Goal: Information Seeking & Learning: Learn about a topic

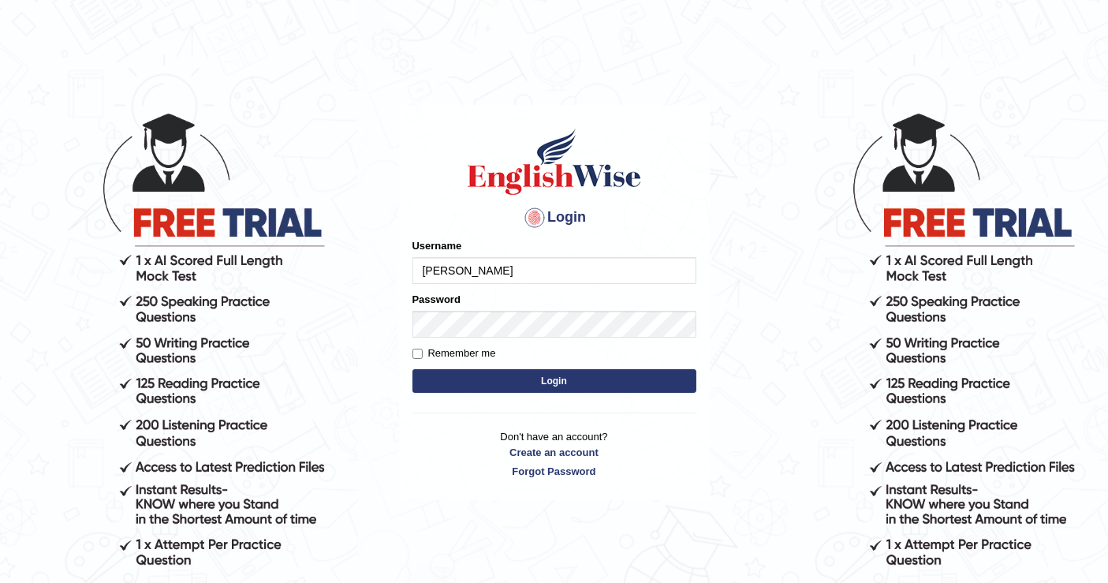
type input "[PERSON_NAME]"
click at [547, 379] on button "Login" at bounding box center [554, 381] width 284 height 24
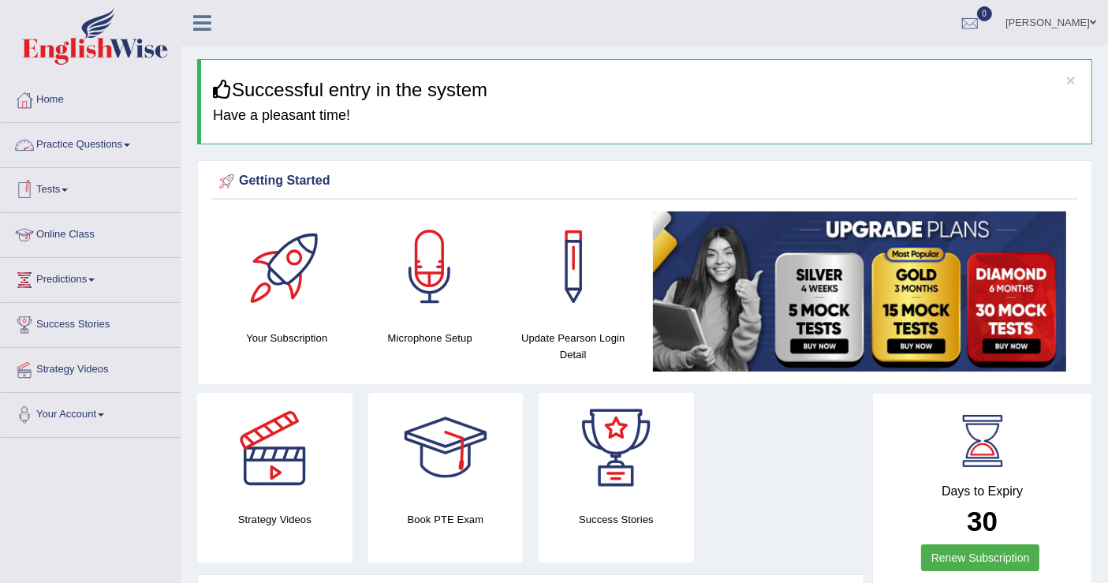
click at [130, 143] on span at bounding box center [127, 144] width 6 height 3
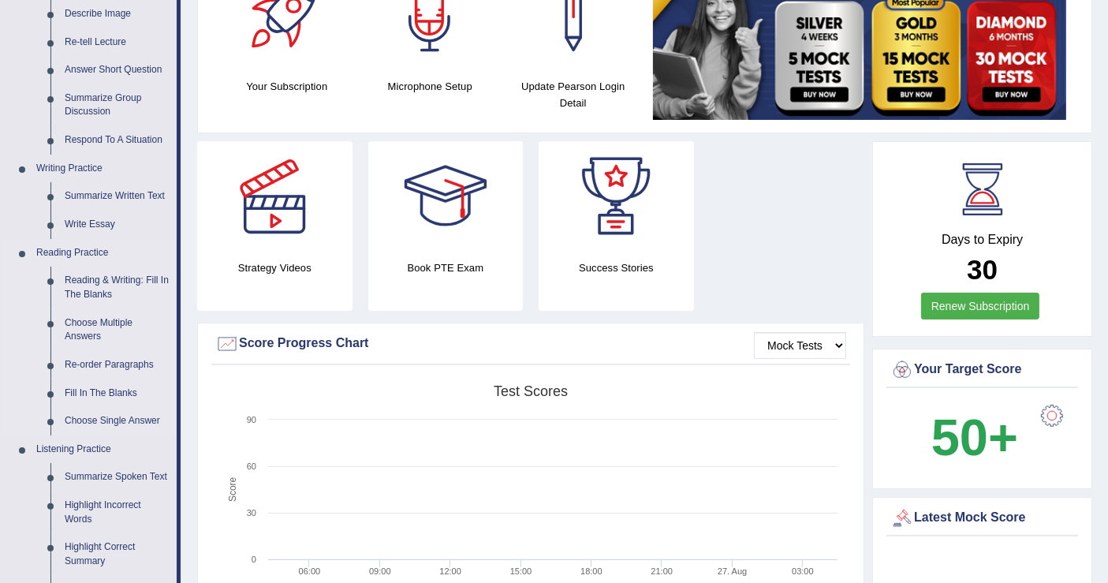
scroll to position [350, 0]
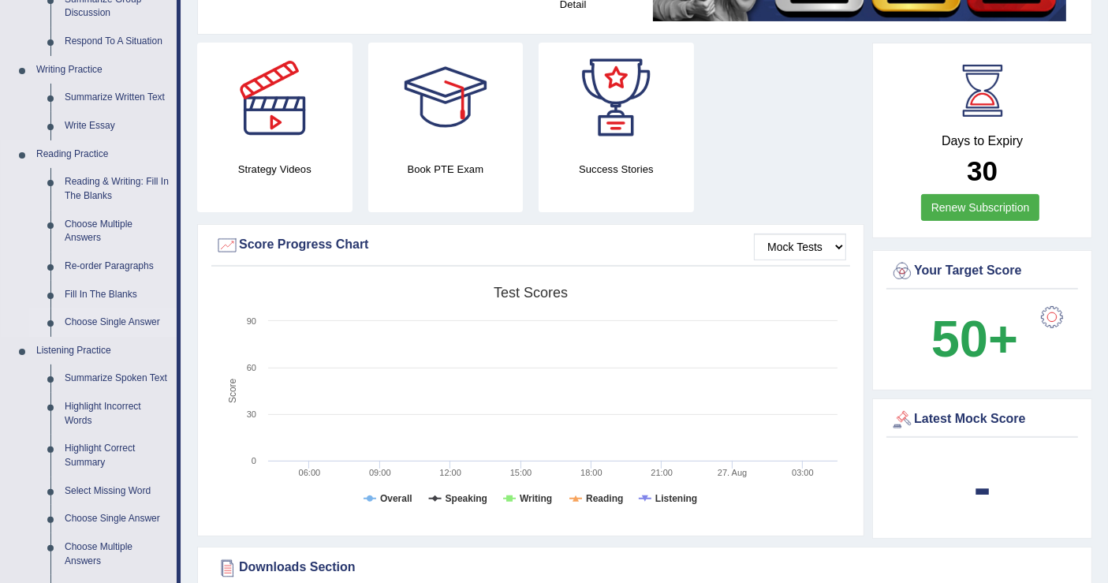
click at [117, 314] on link "Choose Single Answer" at bounding box center [117, 322] width 119 height 28
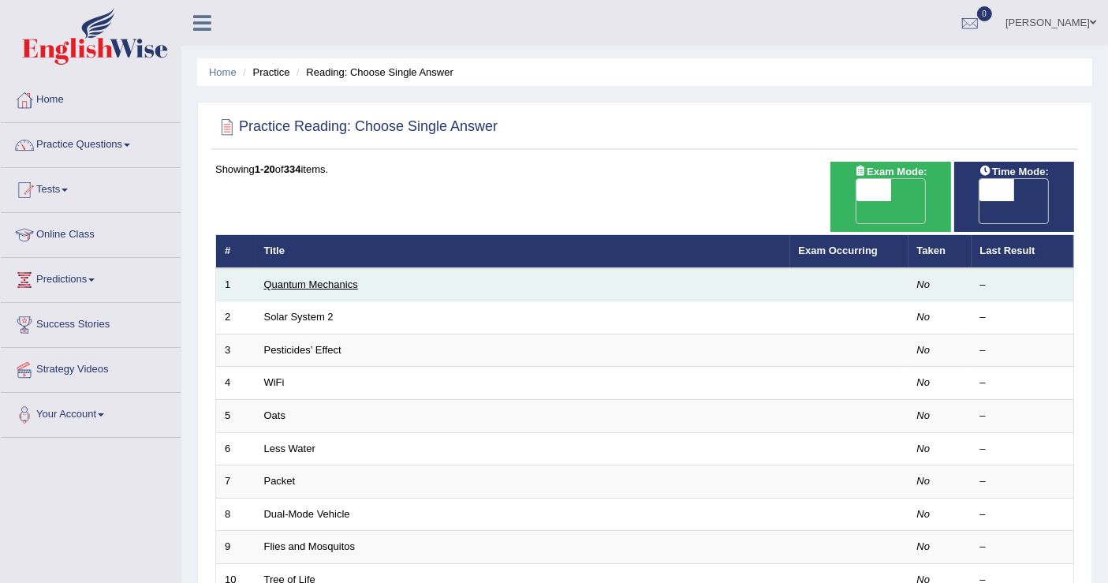
click at [333, 278] on link "Quantum Mechanics" at bounding box center [311, 284] width 94 height 12
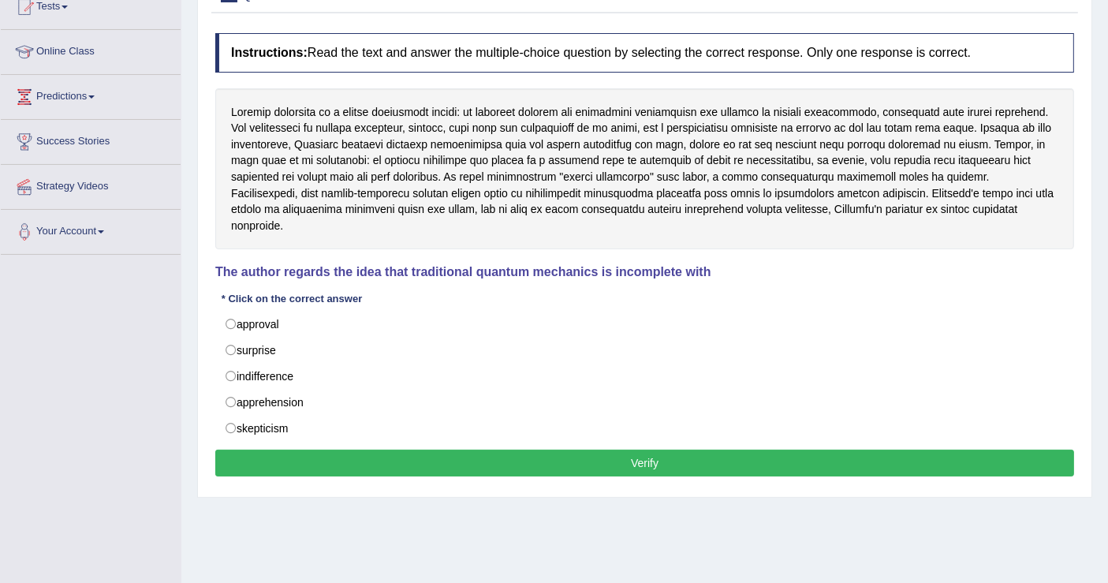
scroll to position [157, 0]
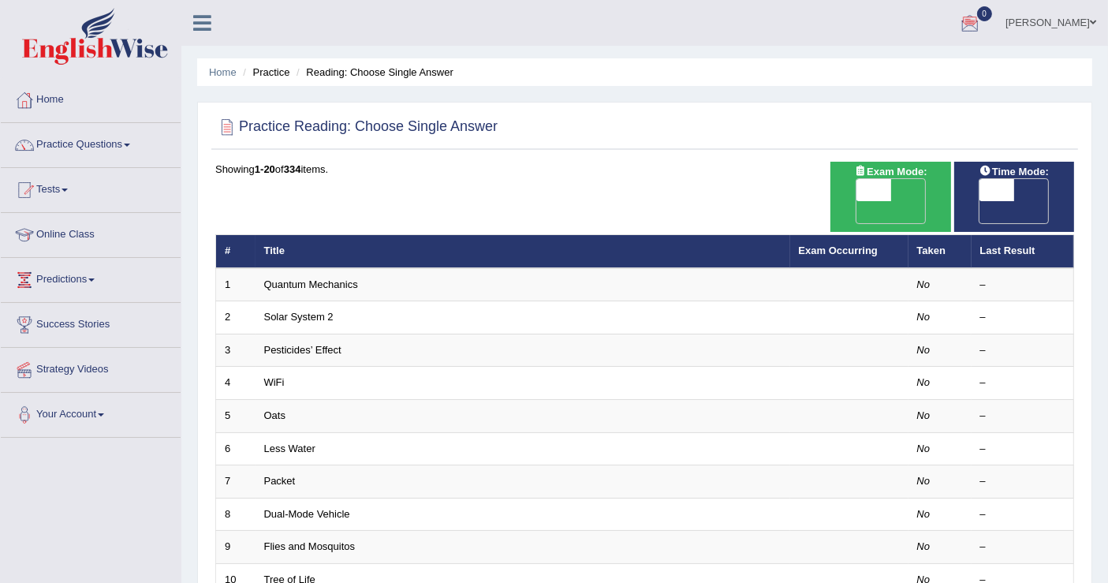
click at [1091, 20] on span at bounding box center [1092, 22] width 6 height 10
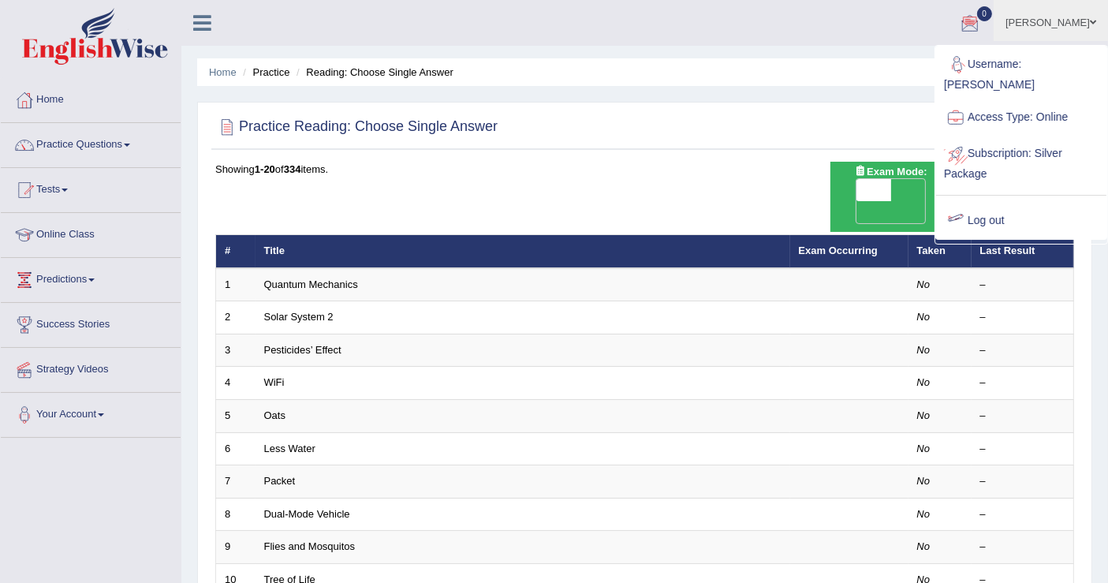
click at [970, 203] on link "Log out" at bounding box center [1021, 221] width 170 height 36
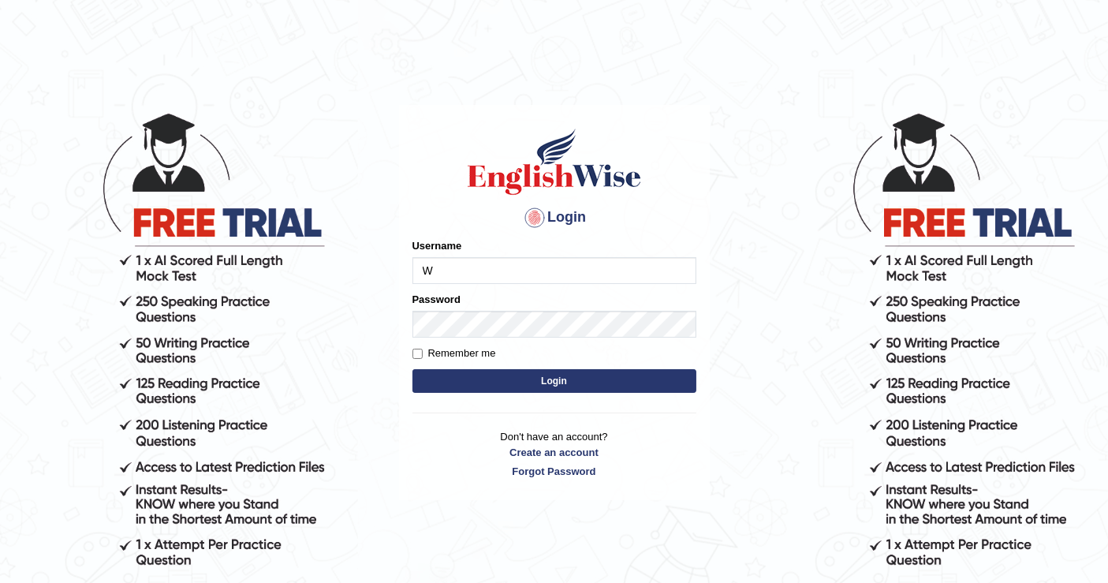
type input "[PERSON_NAME]"
click at [557, 378] on button "Login" at bounding box center [554, 381] width 284 height 24
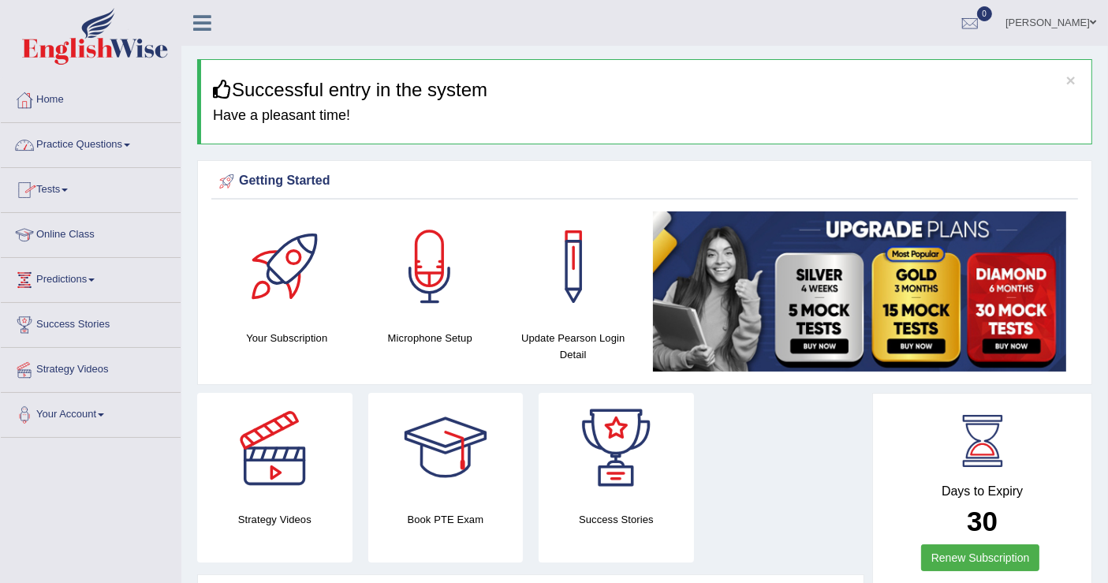
click at [125, 143] on link "Practice Questions" at bounding box center [91, 142] width 180 height 39
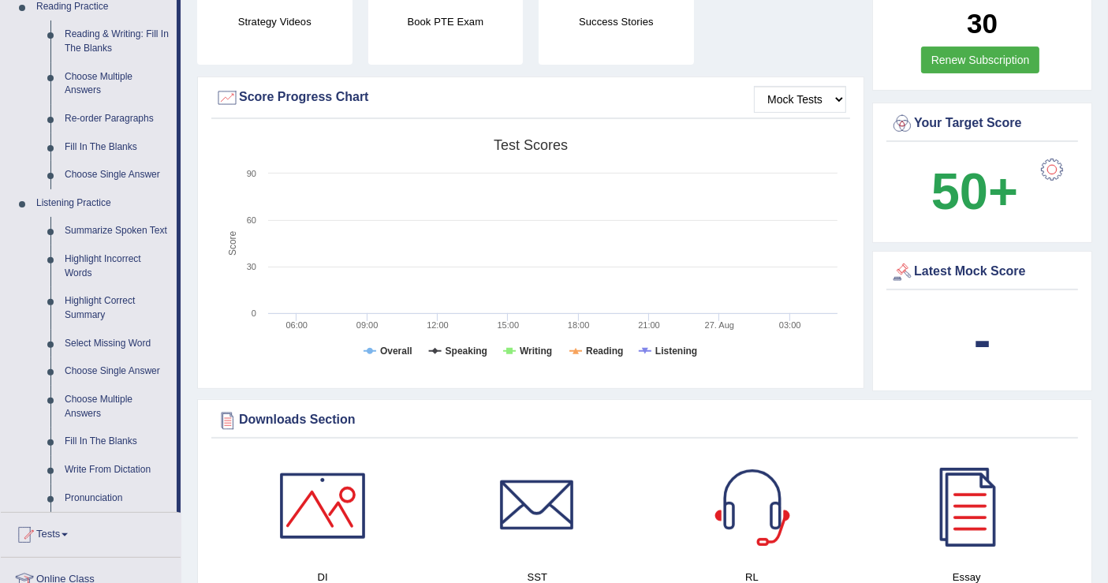
scroll to position [525, 0]
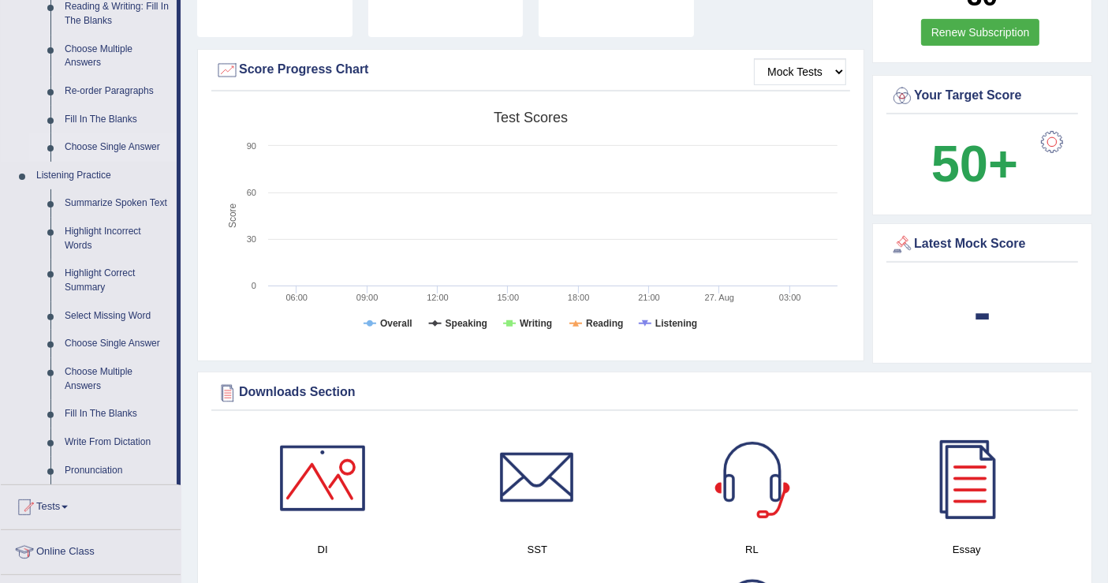
click at [133, 143] on link "Choose Single Answer" at bounding box center [117, 147] width 119 height 28
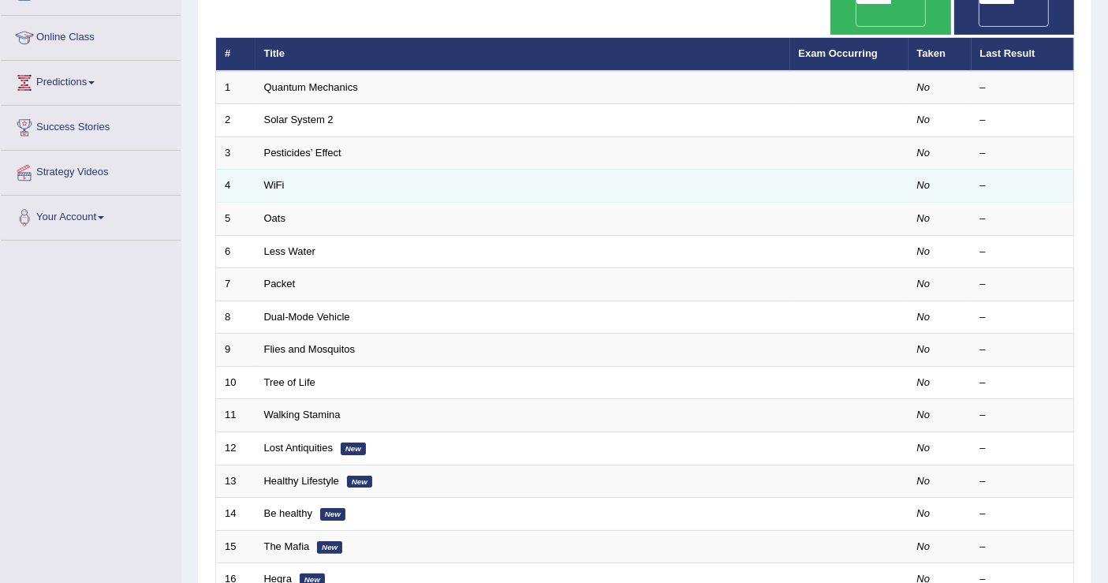
scroll to position [175, 0]
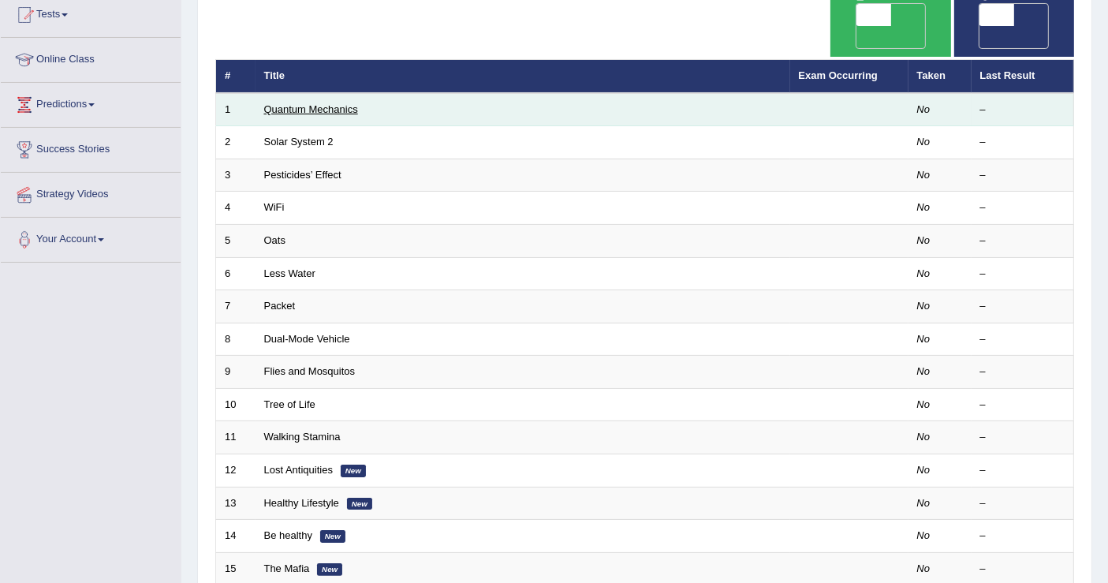
click at [348, 103] on link "Quantum Mechanics" at bounding box center [311, 109] width 94 height 12
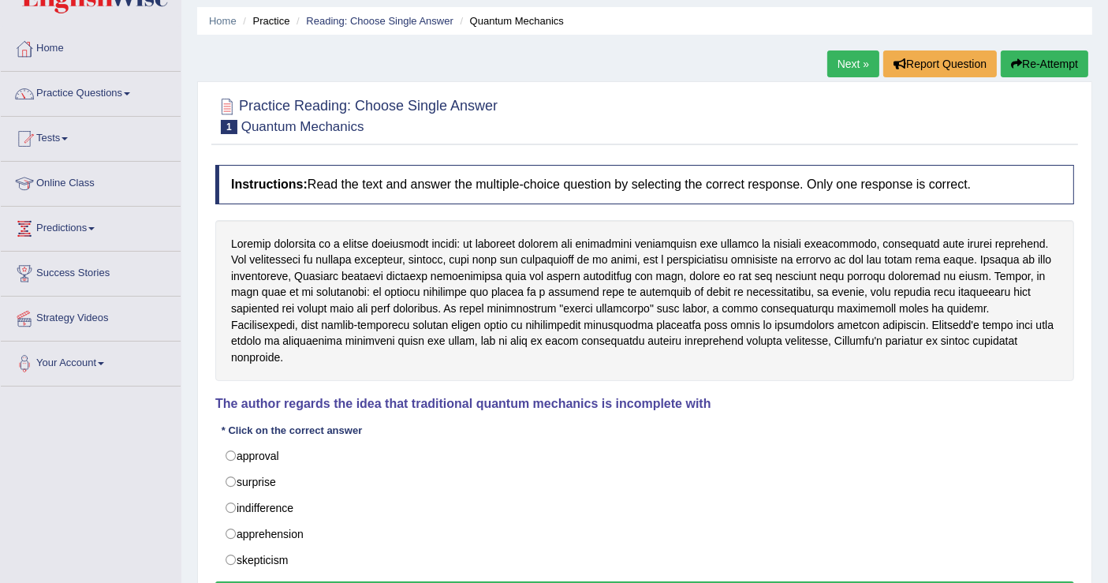
scroll to position [244, 0]
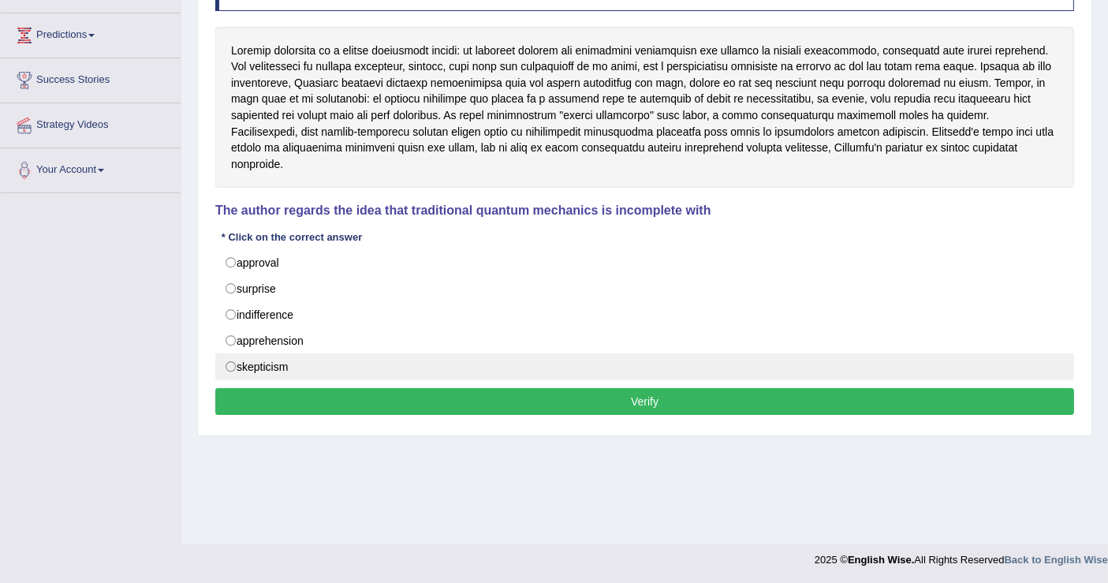
click at [279, 353] on label "skepticism" at bounding box center [644, 366] width 858 height 27
radio input "true"
click at [279, 353] on label "skepticism" at bounding box center [644, 366] width 858 height 27
click at [261, 353] on label "skepticism" at bounding box center [644, 366] width 858 height 27
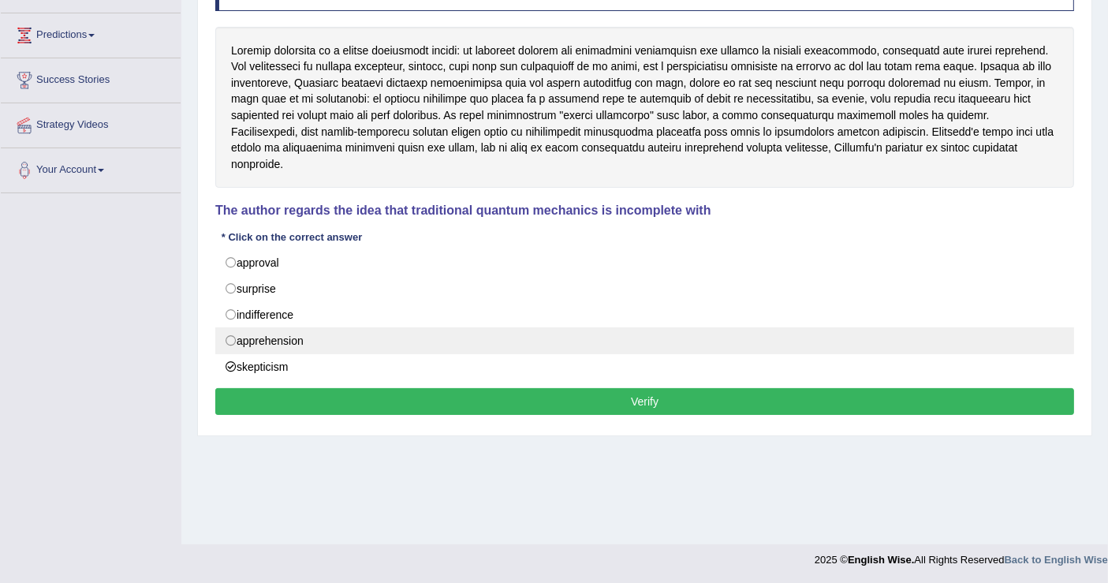
click at [284, 332] on label "apprehension" at bounding box center [644, 340] width 858 height 27
radio input "true"
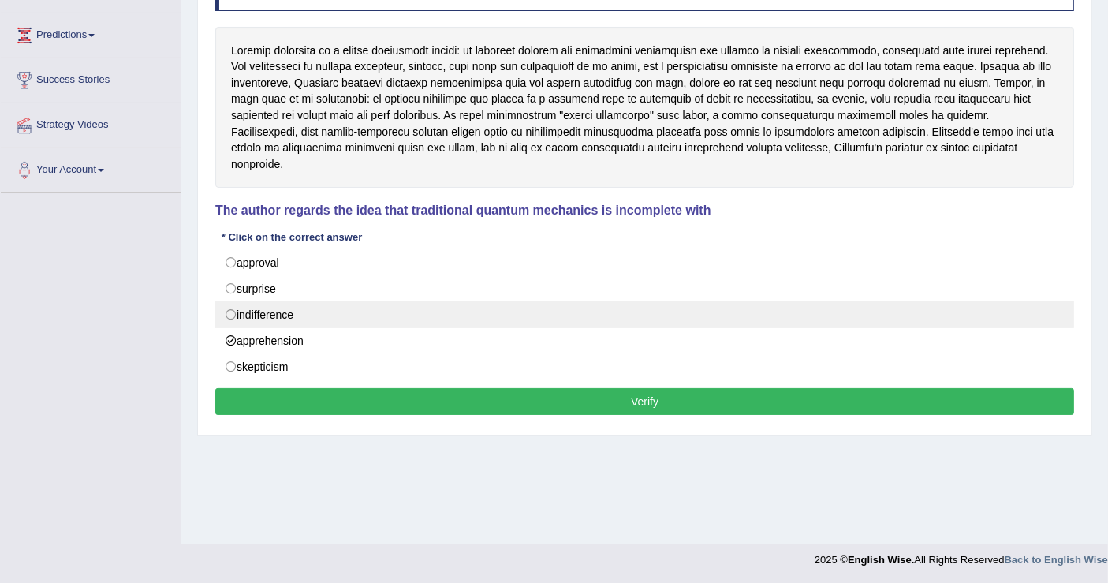
click at [231, 301] on label "indifference" at bounding box center [644, 314] width 858 height 27
radio input "true"
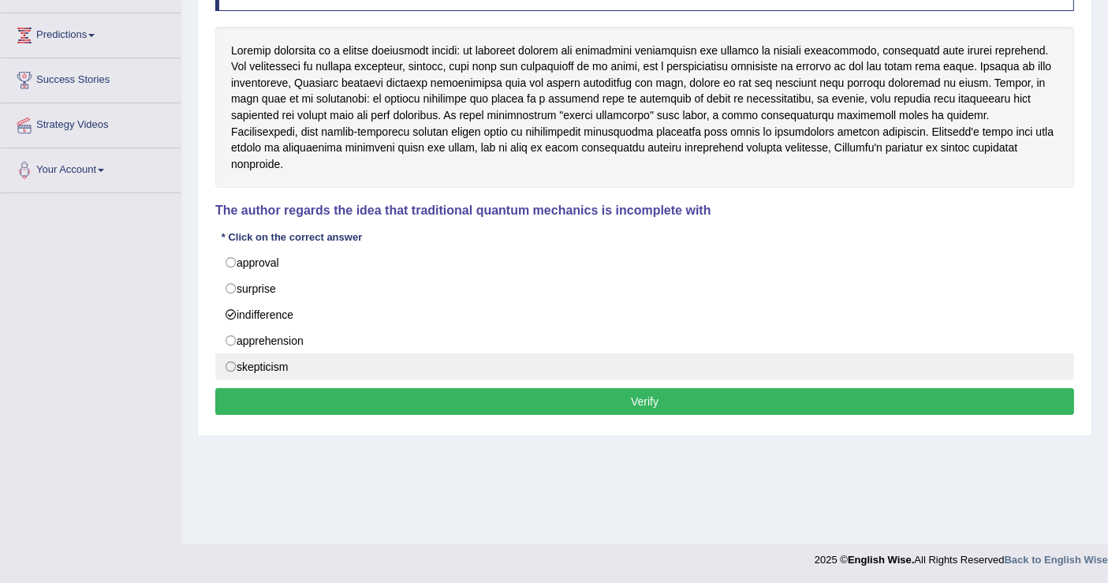
click at [301, 353] on label "skepticism" at bounding box center [644, 366] width 858 height 27
radio input "true"
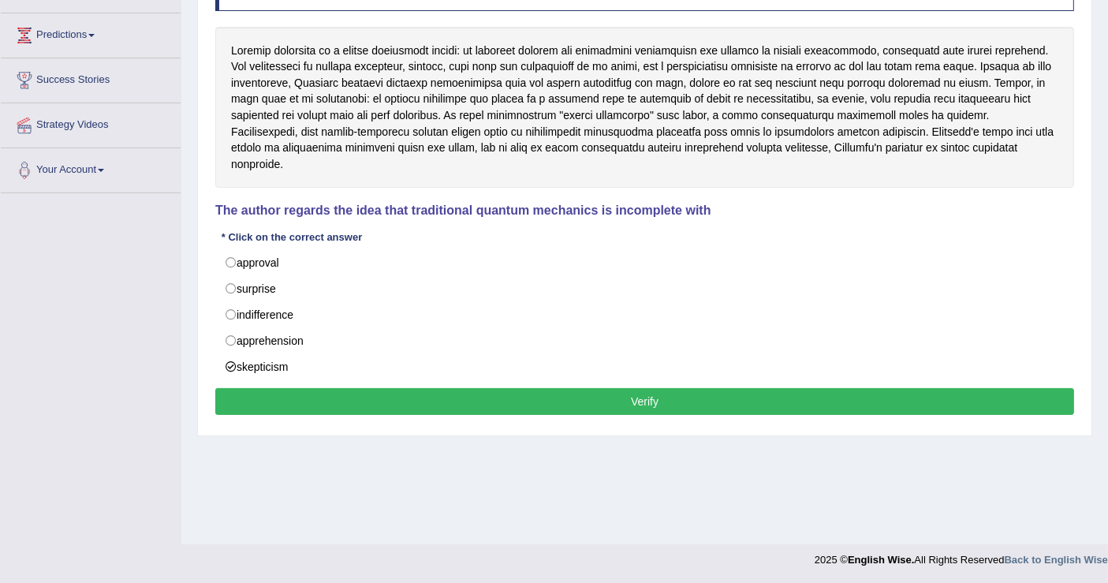
click at [613, 388] on button "Verify" at bounding box center [644, 401] width 858 height 27
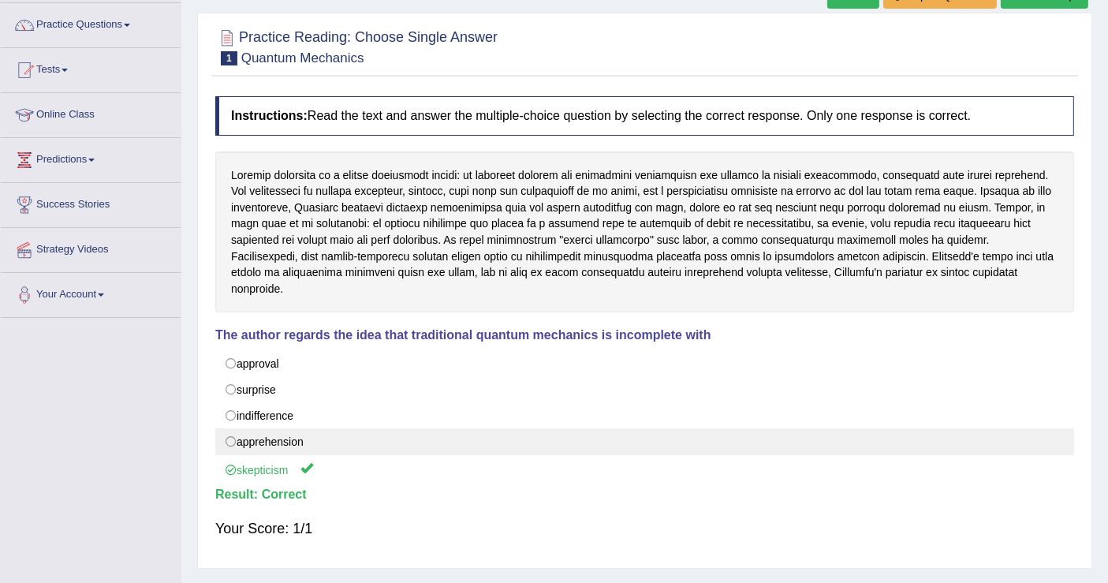
scroll to position [0, 0]
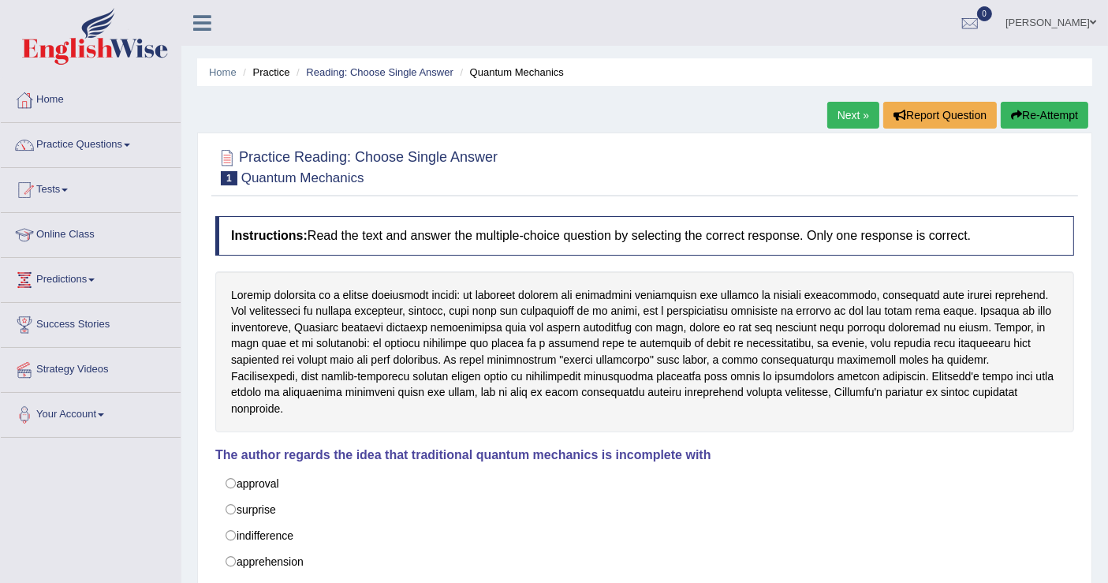
click at [841, 114] on link "Next »" at bounding box center [853, 115] width 52 height 27
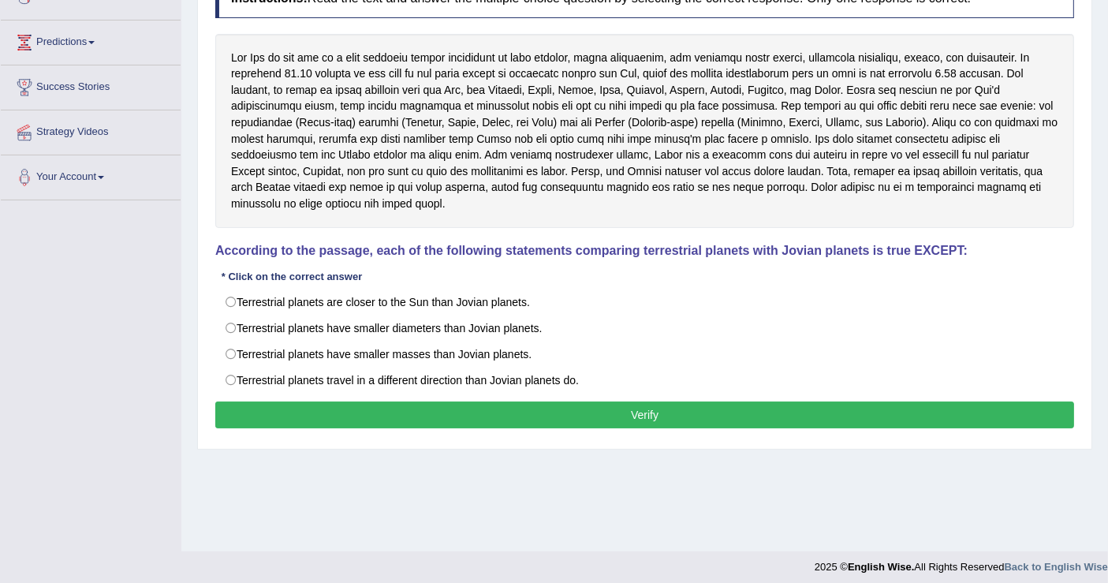
scroll to position [244, 0]
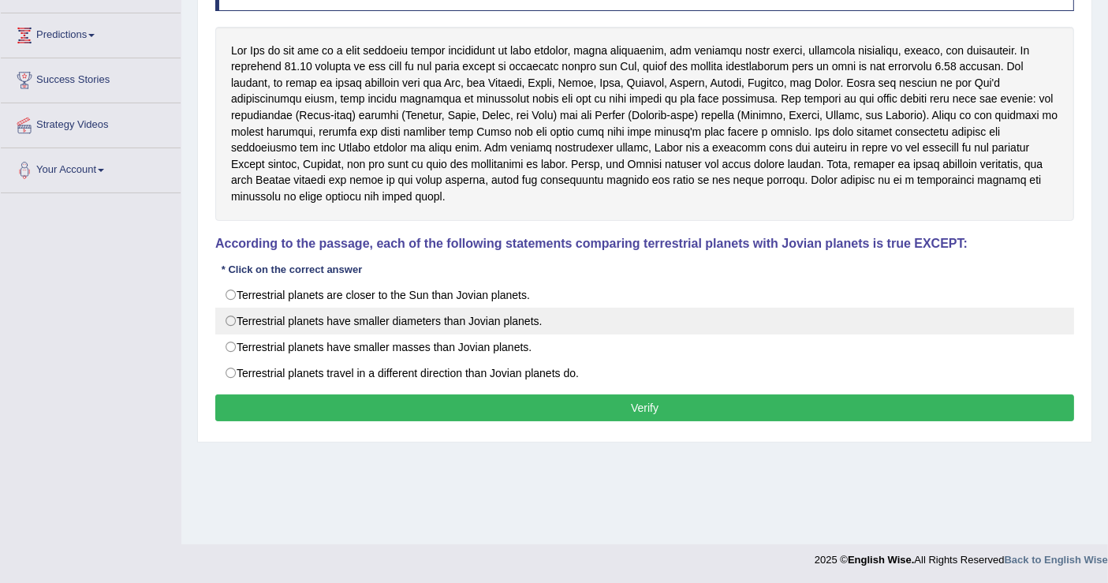
click at [260, 307] on label "Terrestrial planets have smaller diameters than Jovian planets." at bounding box center [644, 320] width 858 height 27
radio input "true"
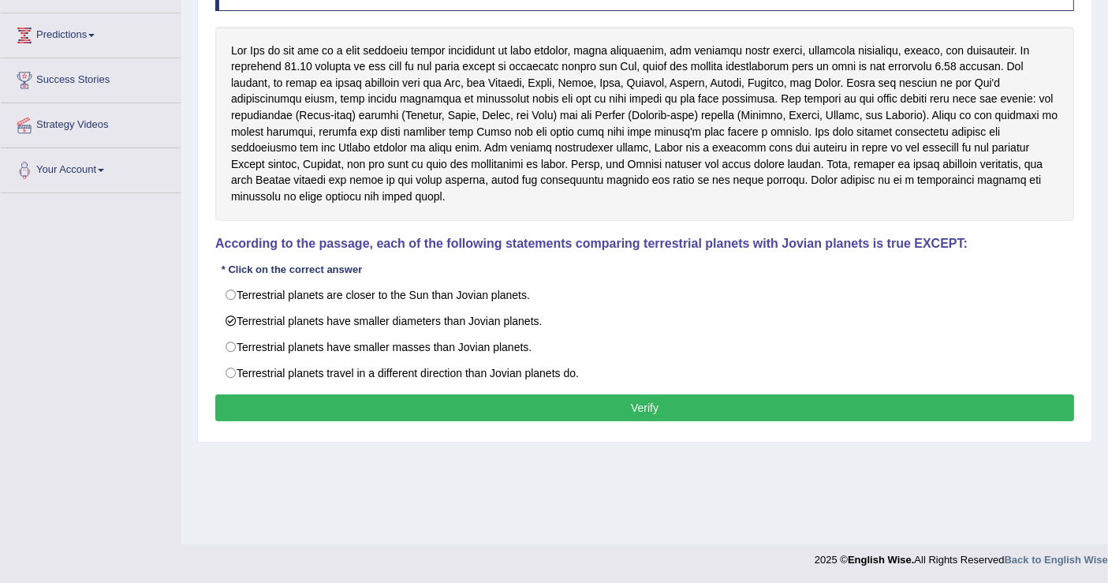
click at [574, 394] on button "Verify" at bounding box center [644, 407] width 858 height 27
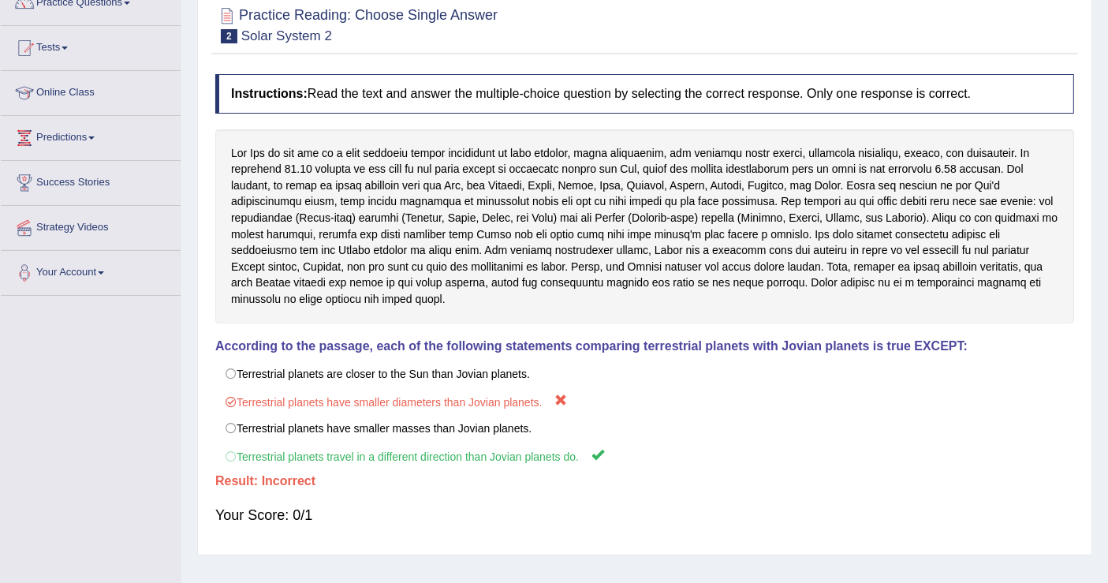
scroll to position [0, 0]
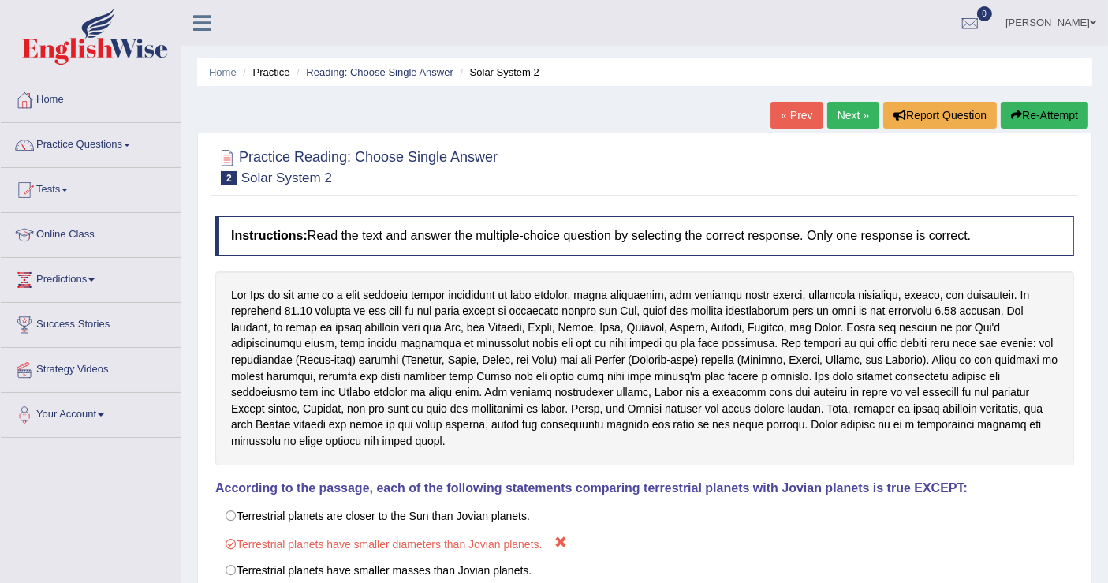
click at [802, 116] on link "« Prev" at bounding box center [796, 115] width 52 height 27
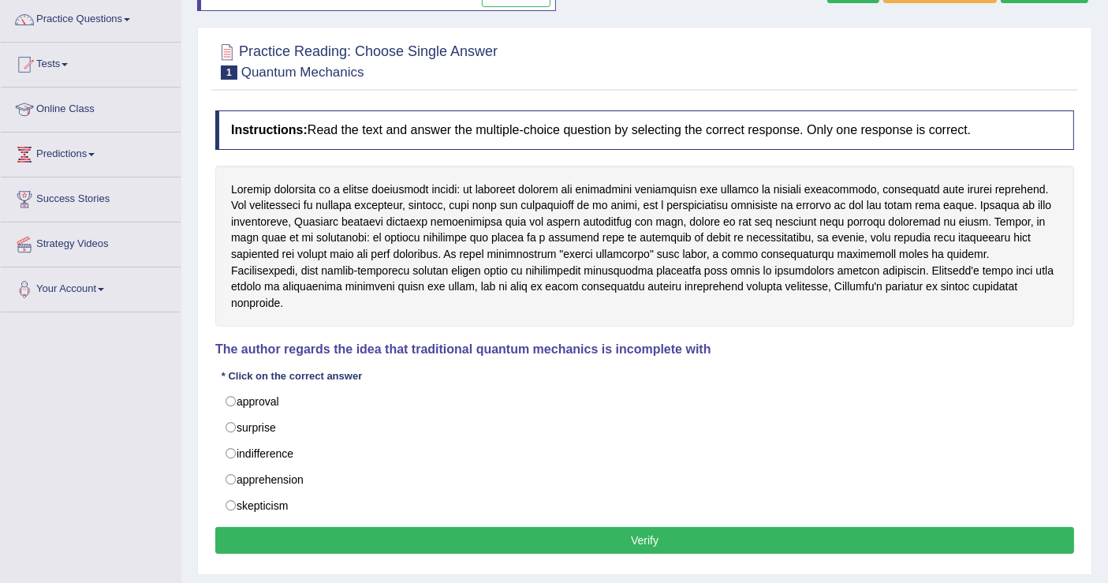
scroll to position [69, 0]
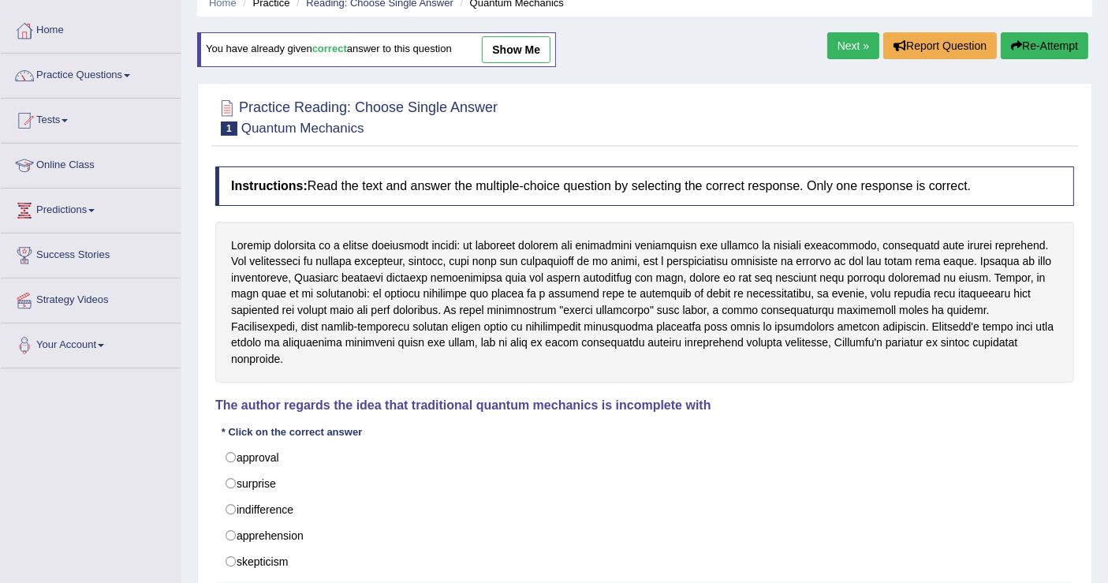
click at [95, 73] on link "Practice Questions" at bounding box center [91, 73] width 180 height 39
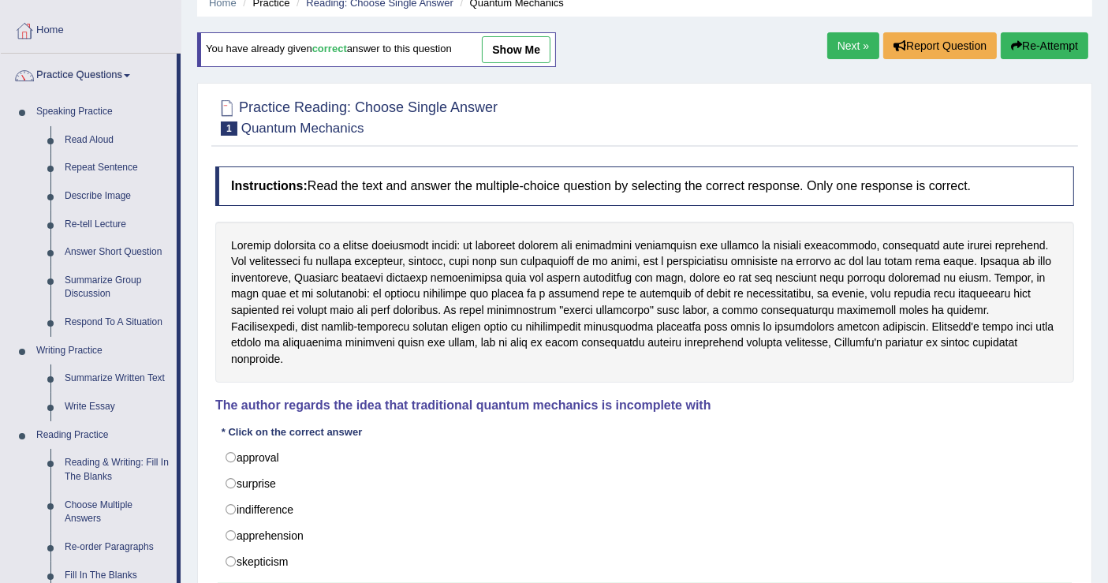
click at [612, 58] on div "Home Practice Reading: Choose Single Answer Quantum Mechanics You have already …" at bounding box center [644, 325] width 926 height 788
click at [527, 50] on link "show me" at bounding box center [516, 49] width 69 height 27
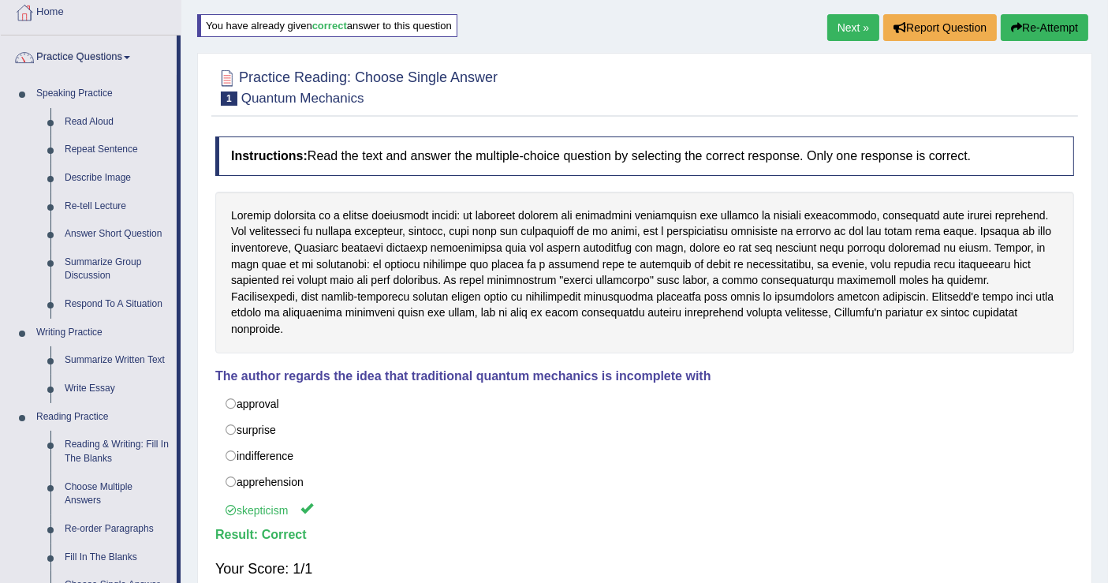
scroll to position [0, 0]
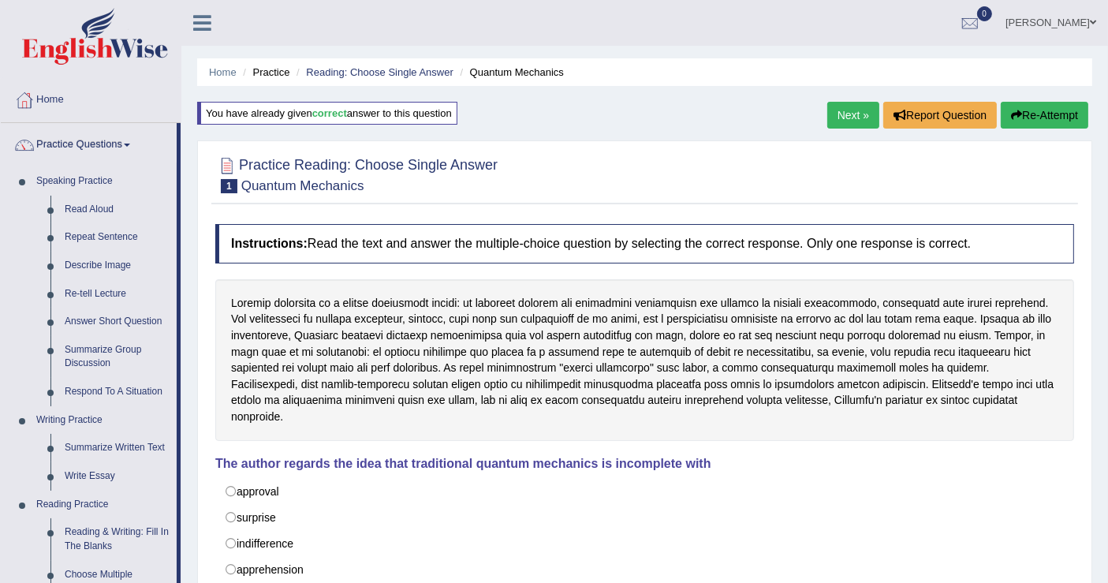
click at [857, 109] on link "Next »" at bounding box center [853, 115] width 52 height 27
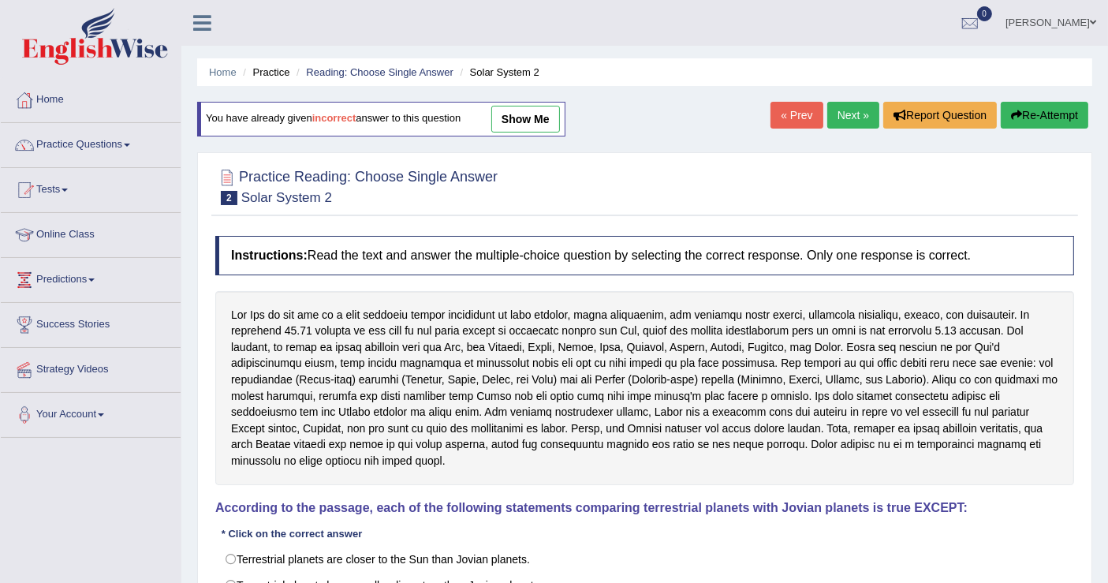
click at [1015, 114] on icon "button" at bounding box center [1016, 115] width 11 height 11
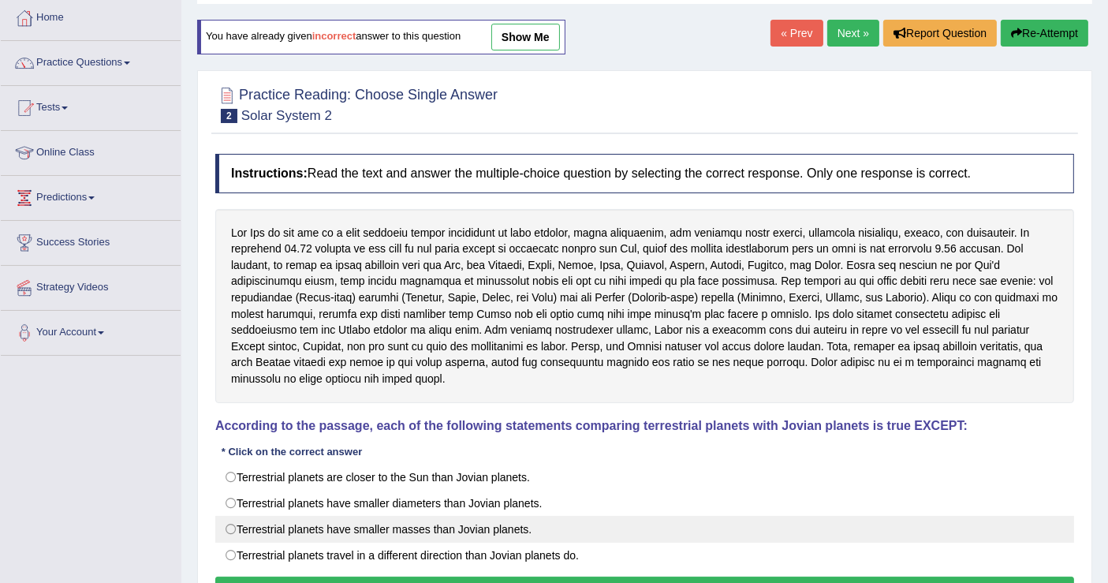
scroll to position [244, 0]
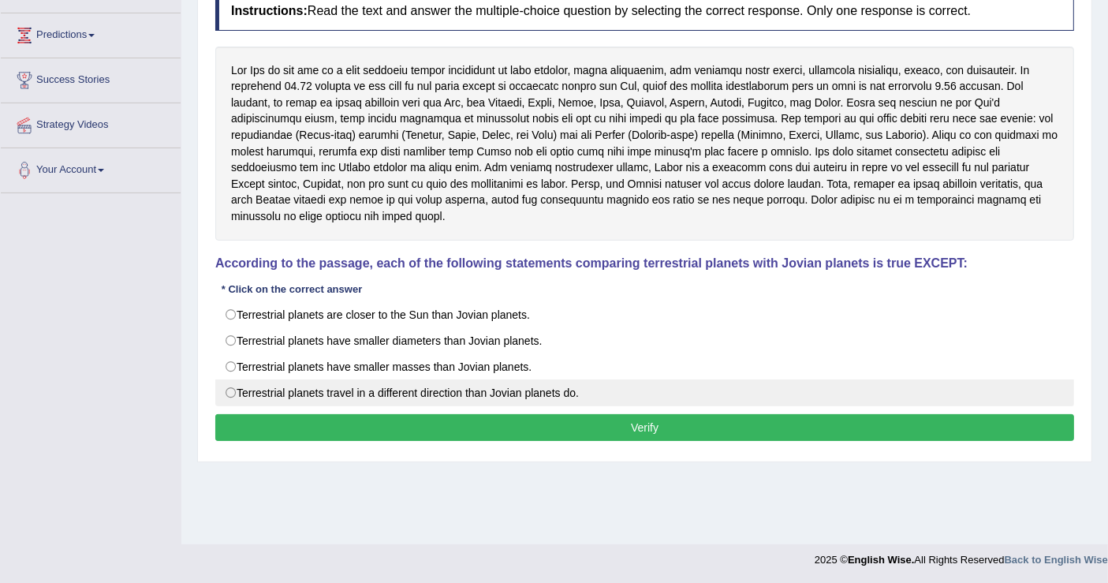
click at [237, 379] on label "Terrestrial planets travel in a different direction than Jovian planets do." at bounding box center [644, 392] width 858 height 27
radio input "true"
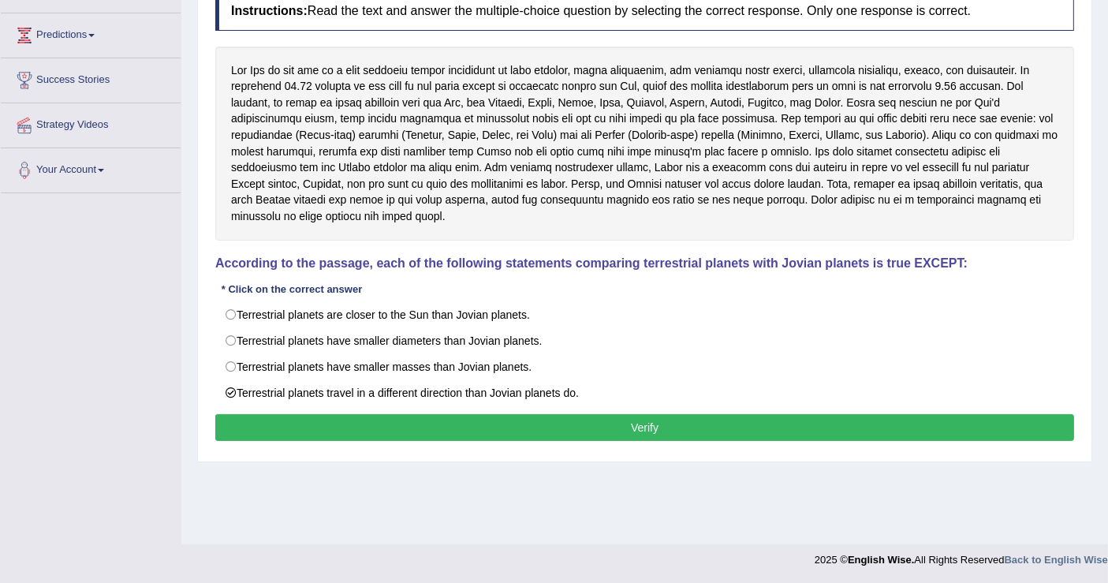
click at [612, 414] on button "Verify" at bounding box center [644, 427] width 858 height 27
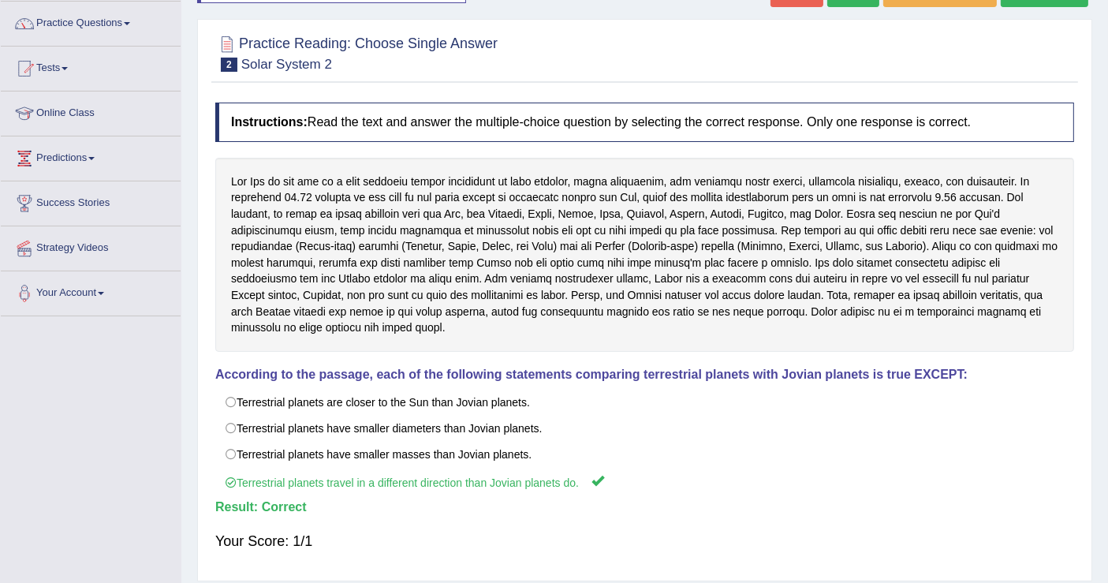
scroll to position [0, 0]
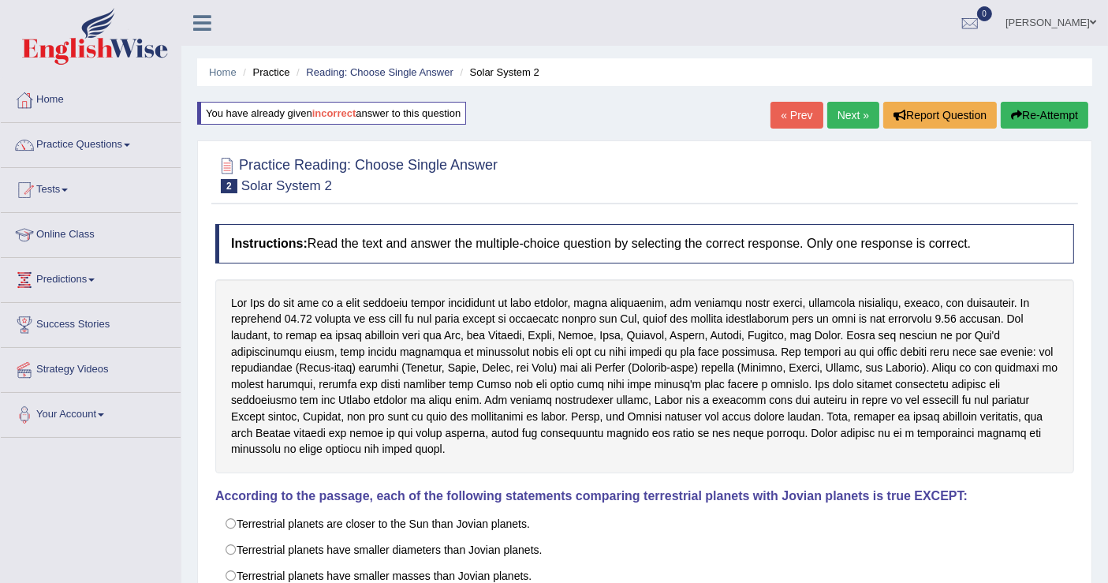
click at [833, 109] on link "Next »" at bounding box center [853, 115] width 52 height 27
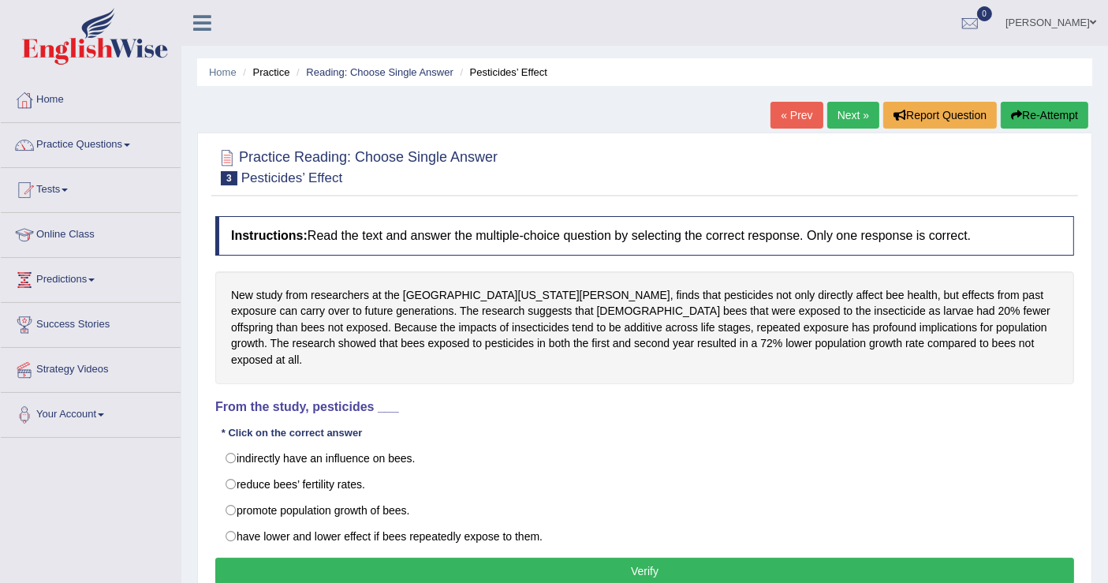
click at [791, 109] on link "« Prev" at bounding box center [796, 115] width 52 height 27
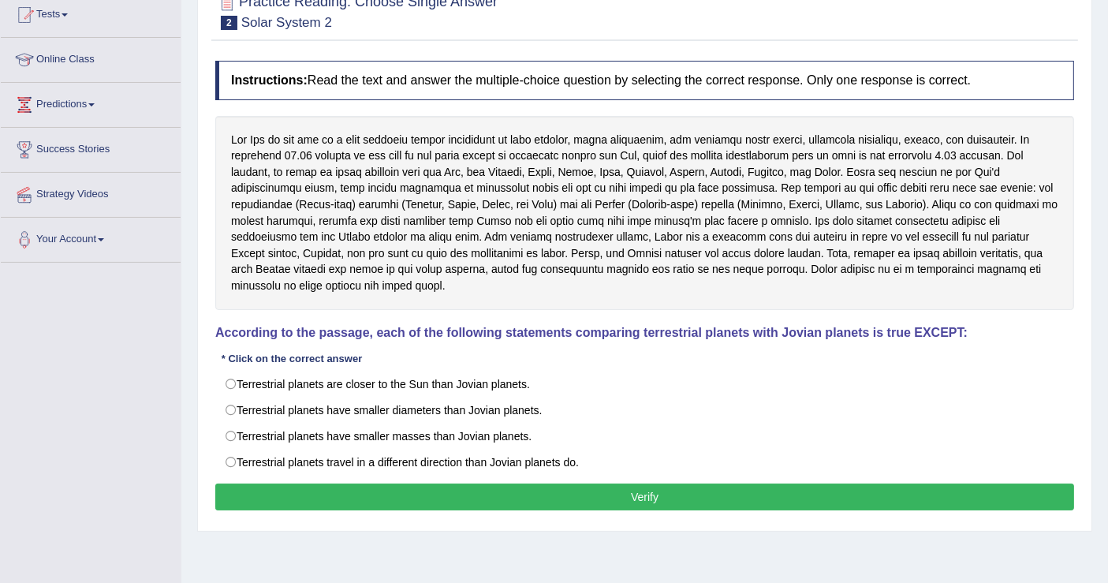
scroll to position [88, 0]
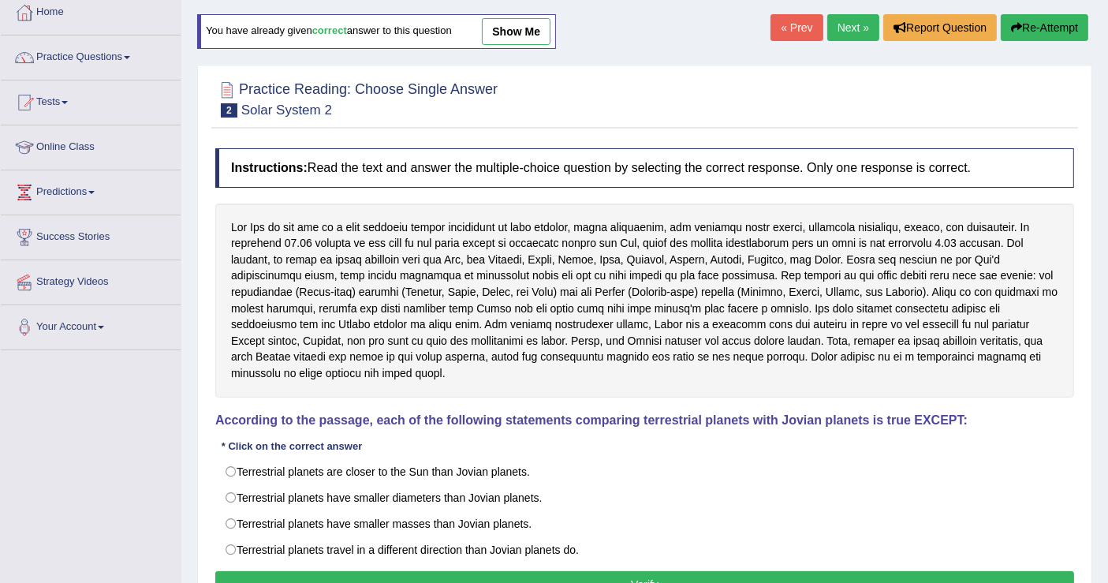
click at [844, 32] on link "Next »" at bounding box center [853, 27] width 52 height 27
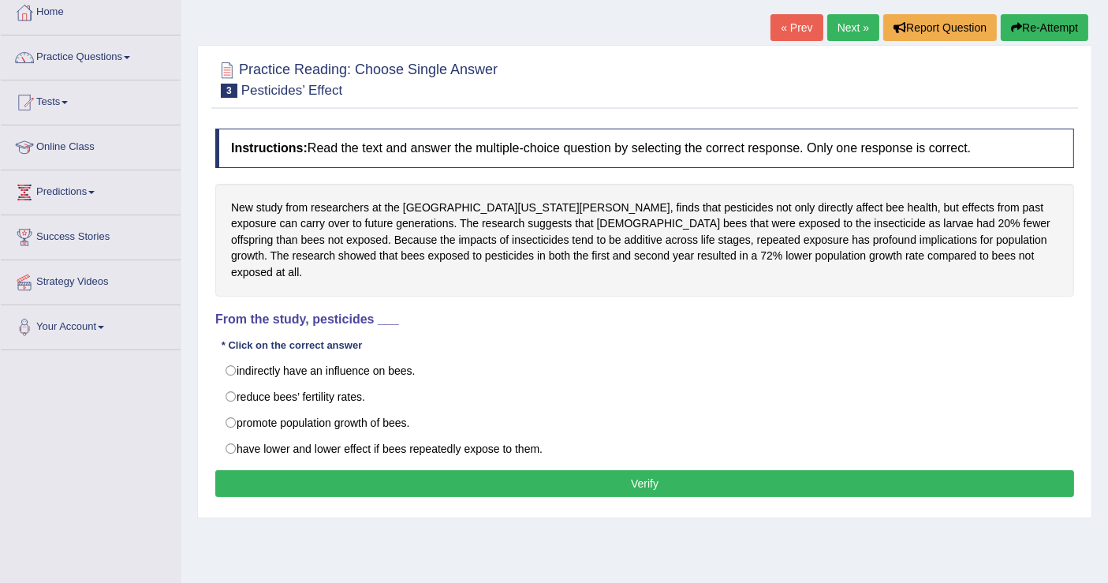
scroll to position [244, 0]
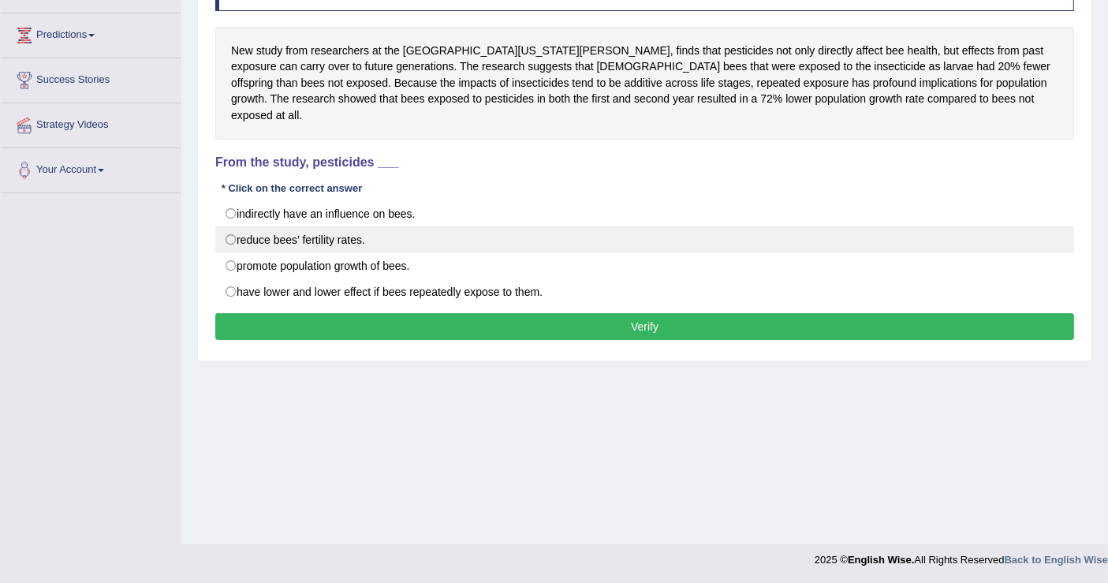
click at [244, 226] on label "reduce bees’ fertility rates." at bounding box center [644, 239] width 858 height 27
radio input "true"
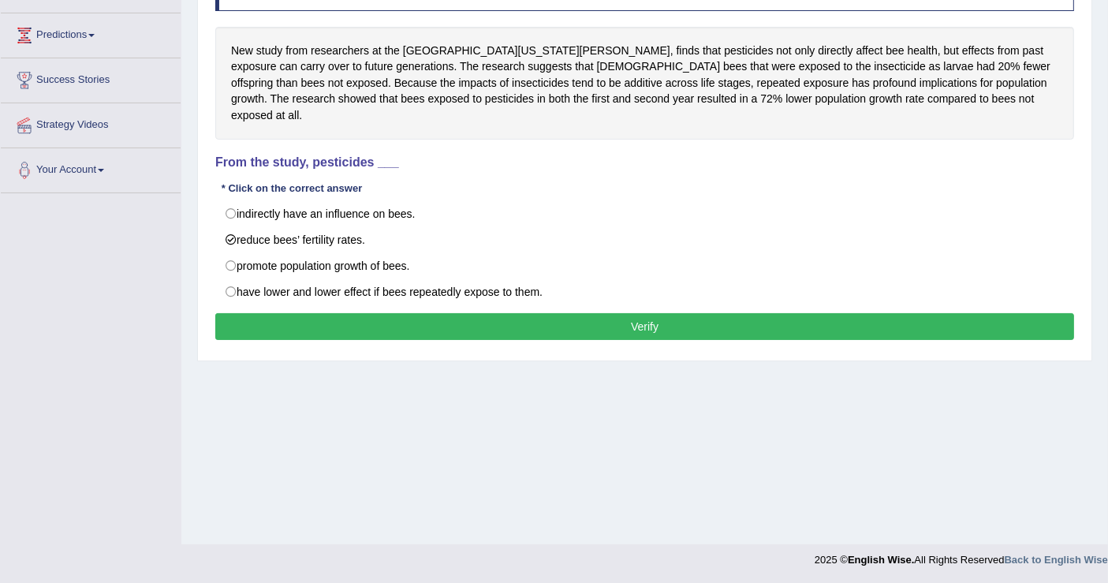
click at [369, 313] on button "Verify" at bounding box center [644, 326] width 858 height 27
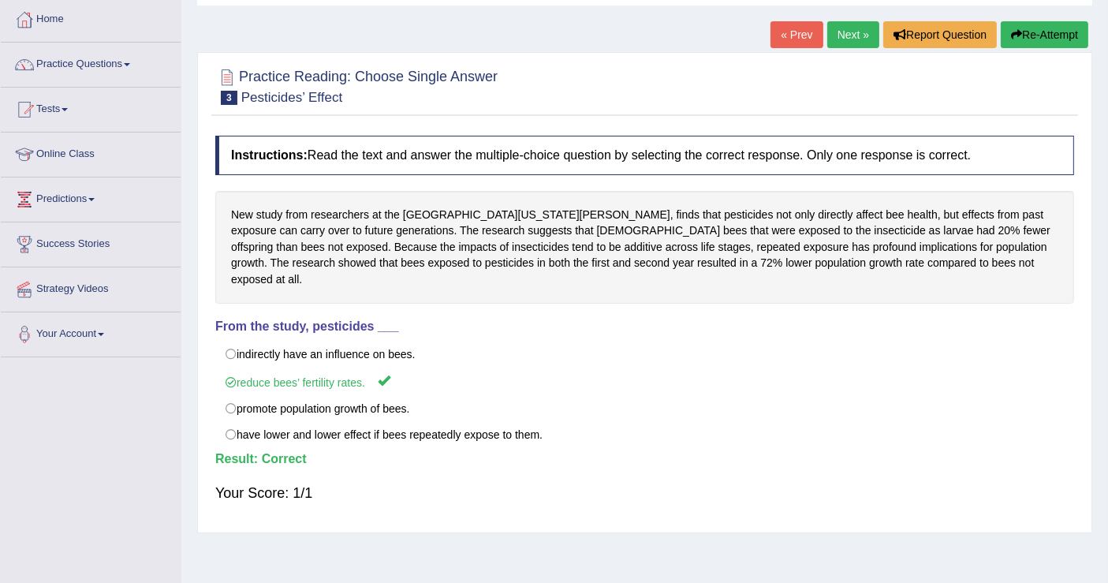
scroll to position [0, 0]
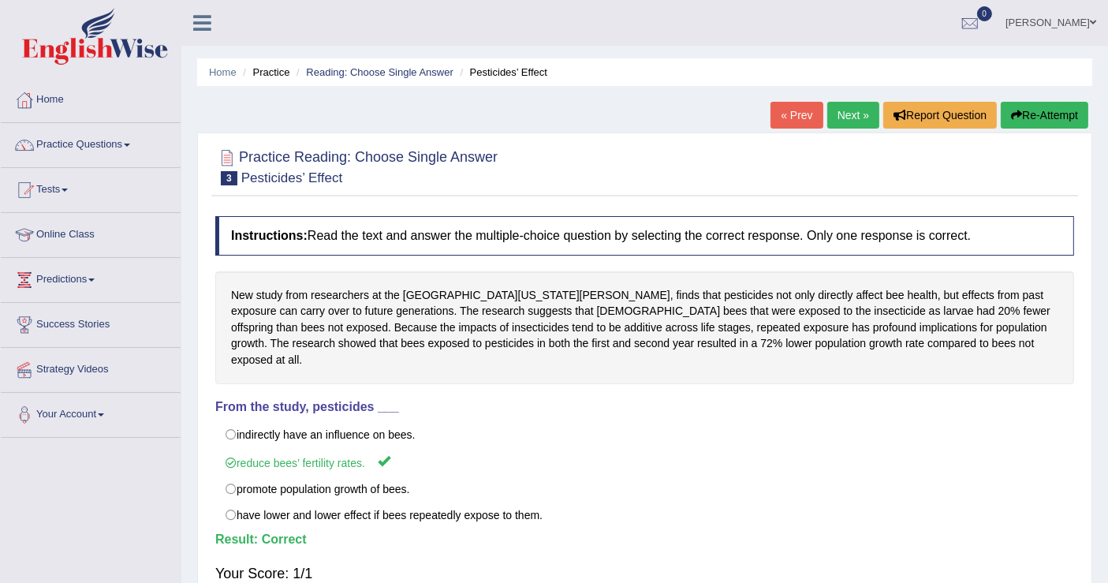
click at [866, 114] on link "Next »" at bounding box center [853, 115] width 52 height 27
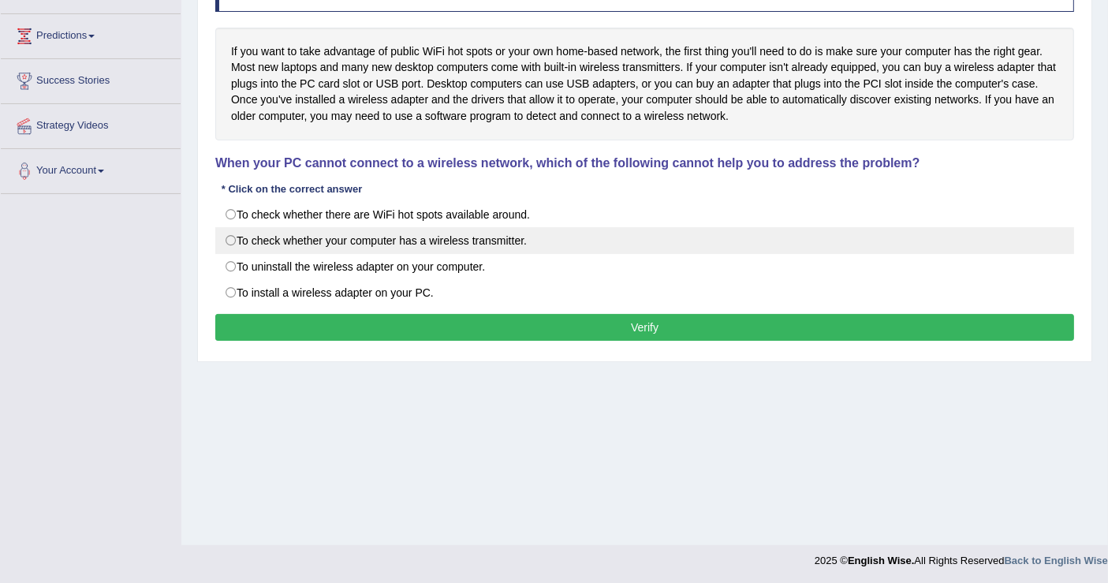
scroll to position [244, 0]
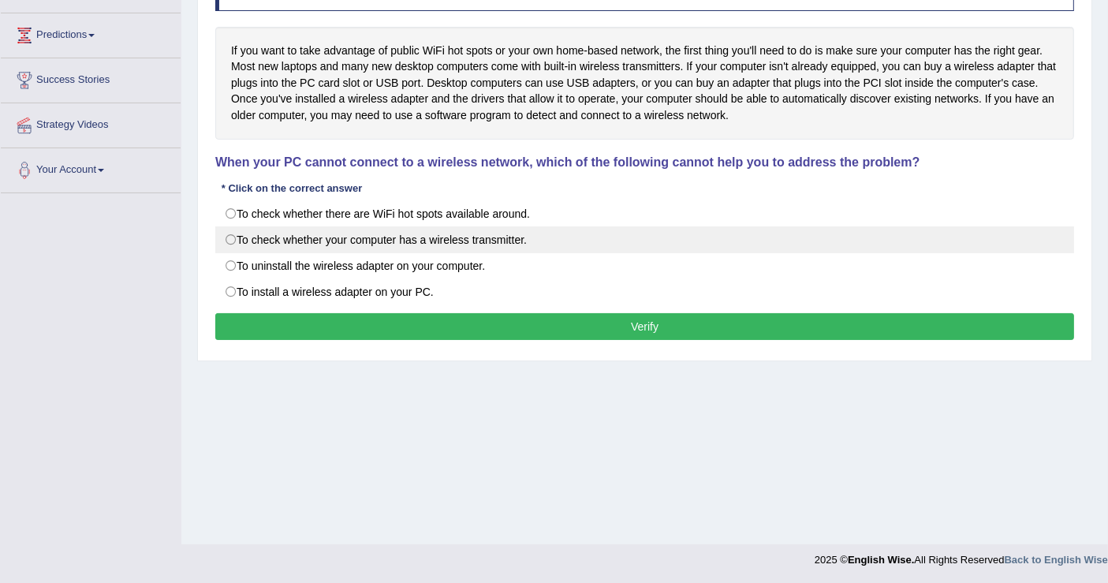
click at [228, 234] on label "To check whether your computer has a wireless transmitter." at bounding box center [644, 239] width 858 height 27
radio input "true"
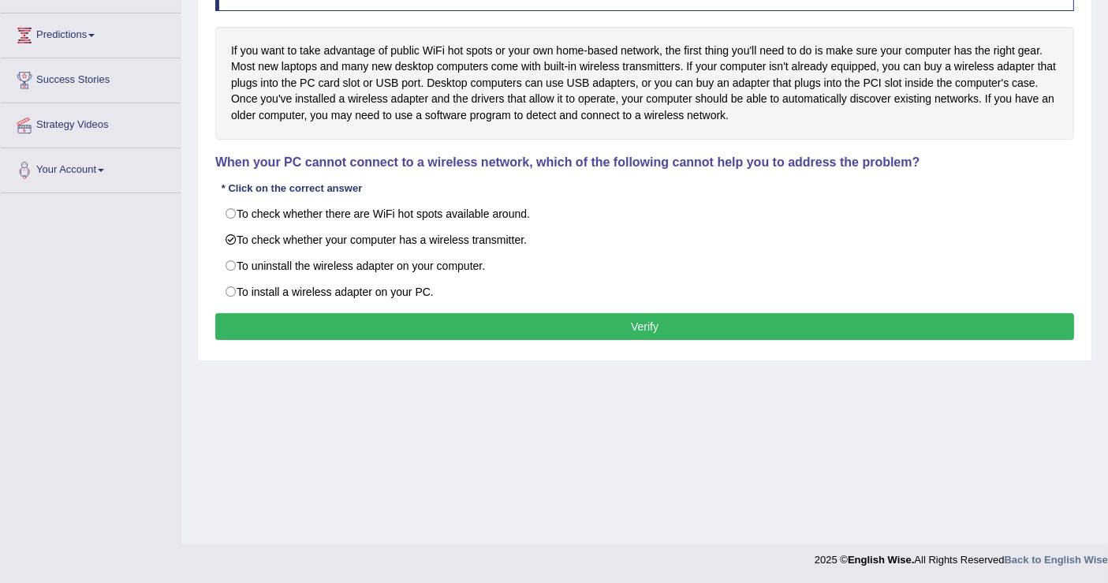
click at [500, 318] on button "Verify" at bounding box center [644, 326] width 858 height 27
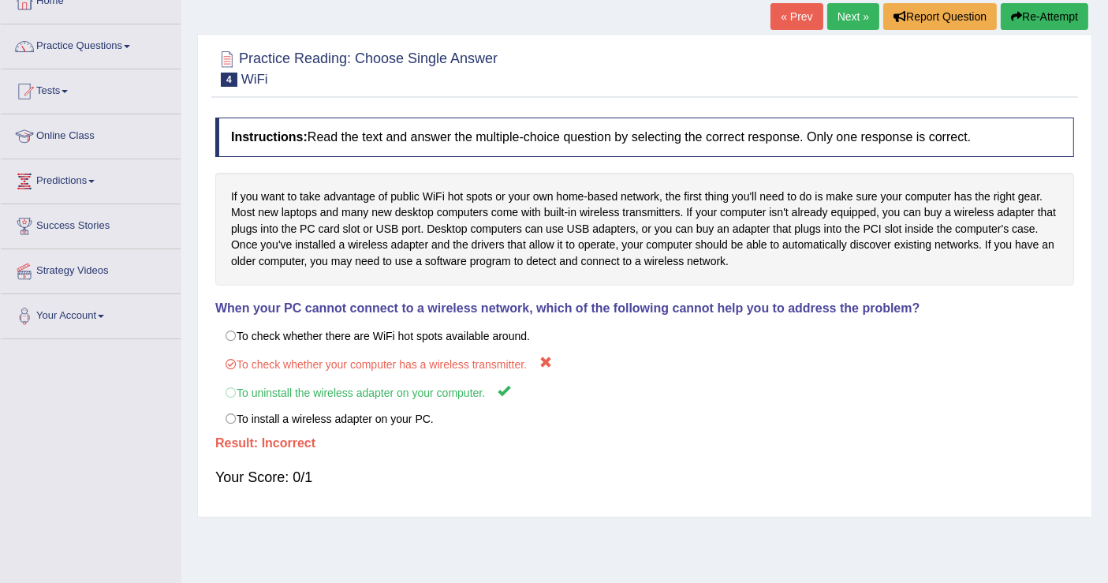
scroll to position [0, 0]
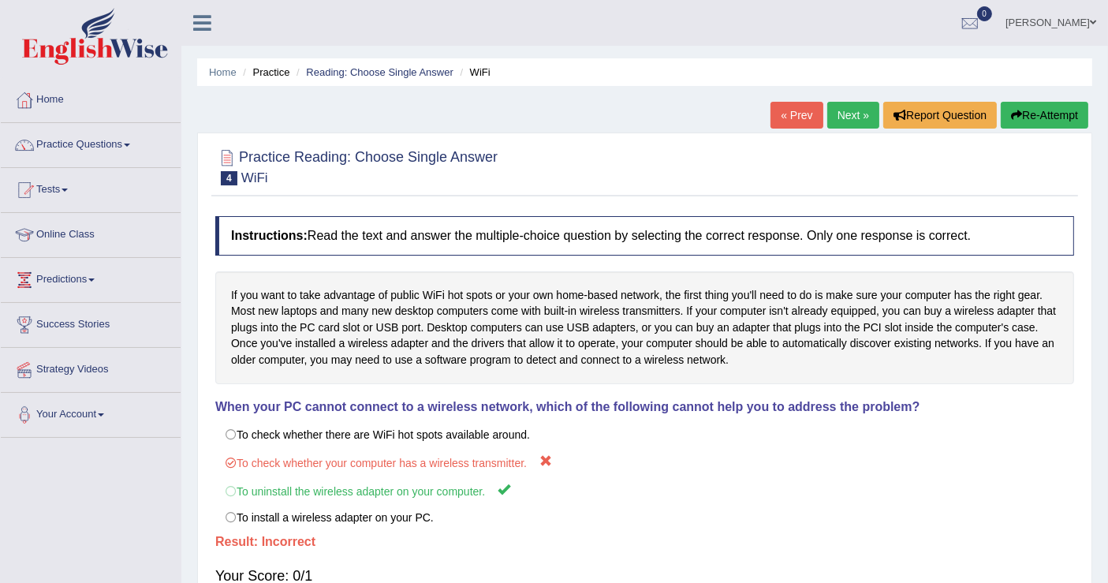
click at [1036, 99] on div "Home Practice Reading: Choose Single Answer WiFi « Prev Next » Report Question …" at bounding box center [644, 394] width 926 height 788
click at [1034, 106] on button "Re-Attempt" at bounding box center [1044, 115] width 88 height 27
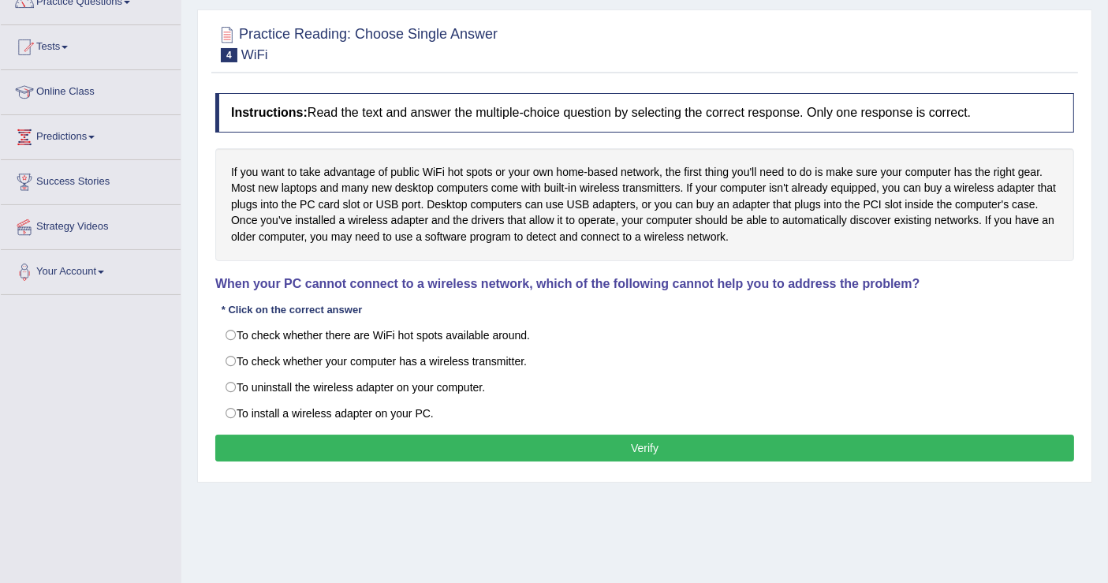
scroll to position [244, 0]
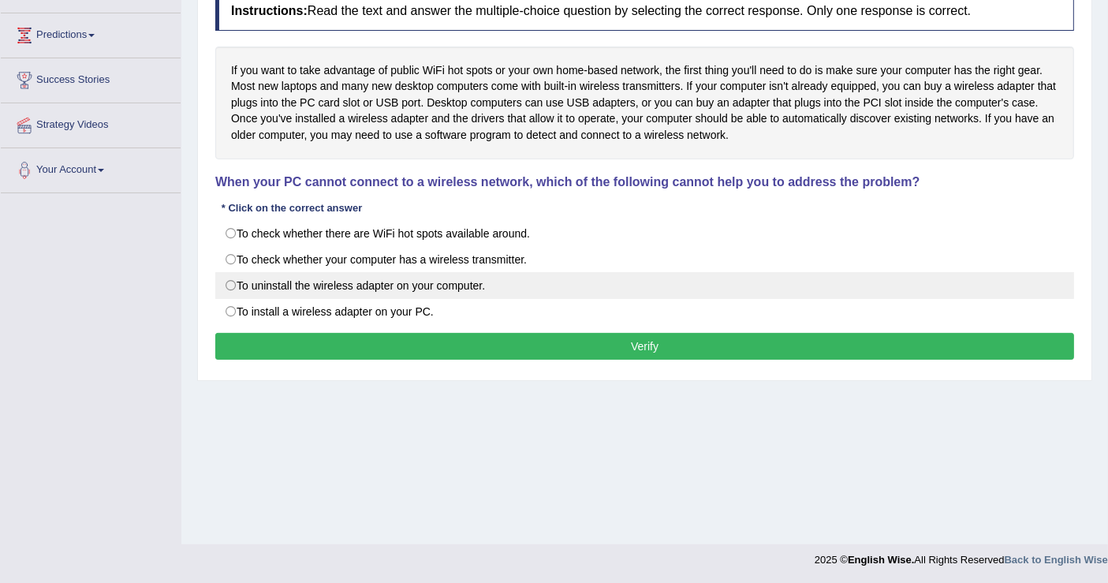
click at [274, 285] on label "To uninstall the wireless adapter on your computer." at bounding box center [644, 285] width 858 height 27
radio input "true"
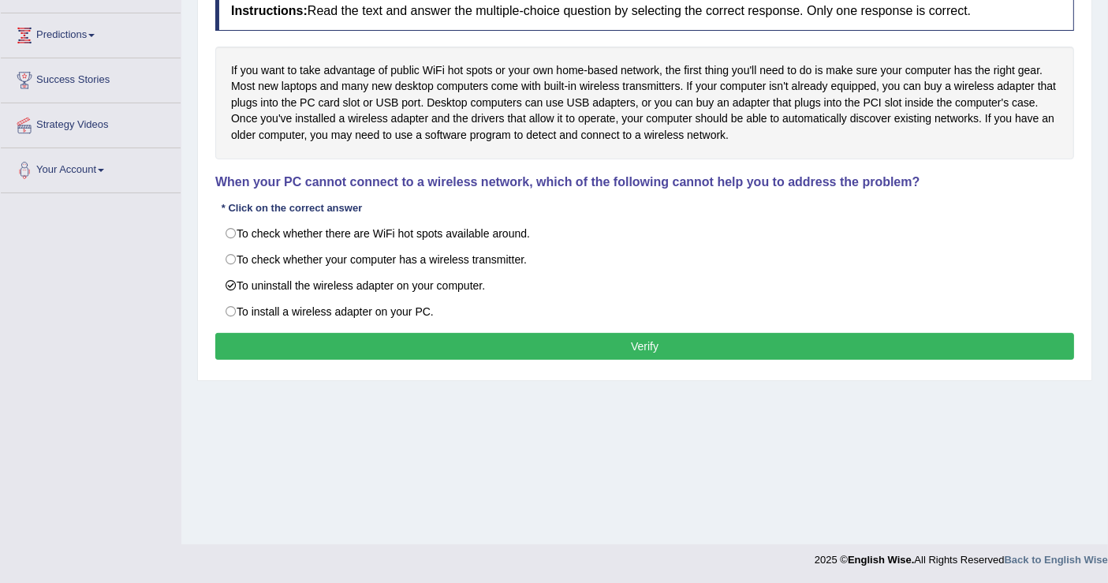
click at [592, 352] on button "Verify" at bounding box center [644, 346] width 858 height 27
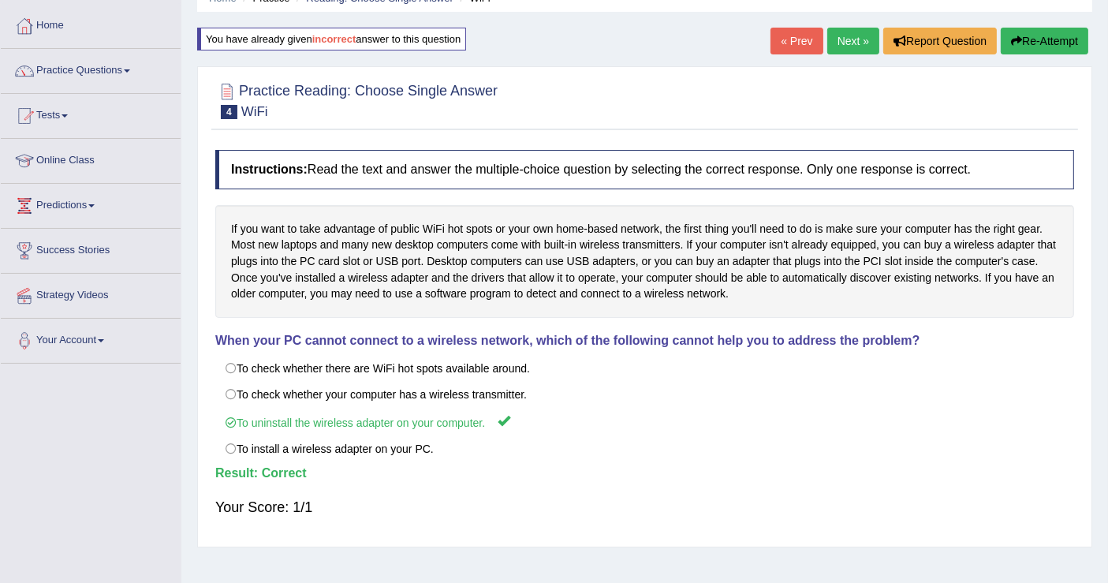
scroll to position [0, 0]
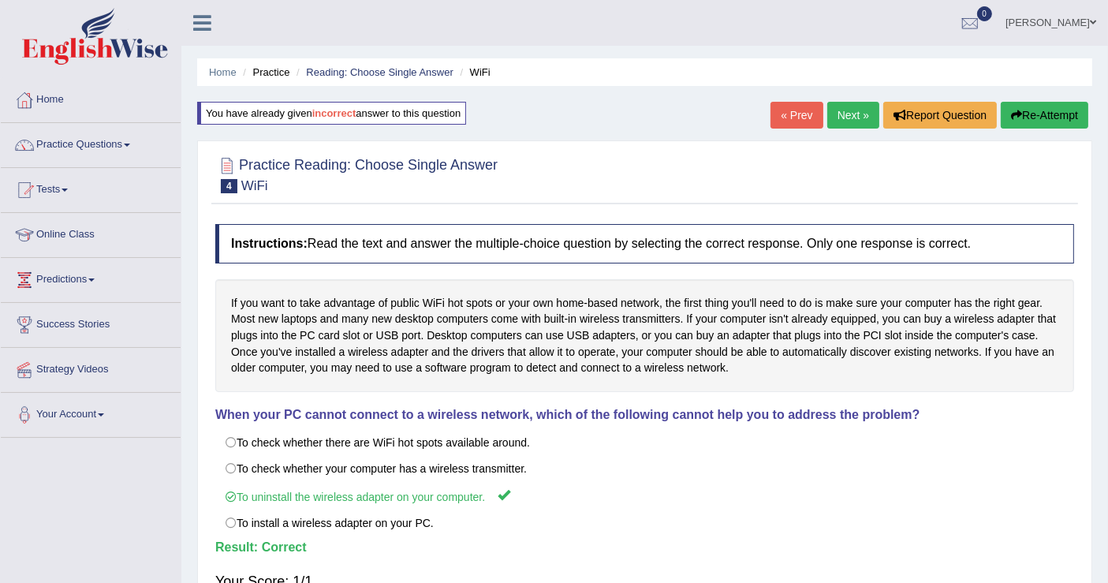
click at [851, 113] on link "Next »" at bounding box center [853, 115] width 52 height 27
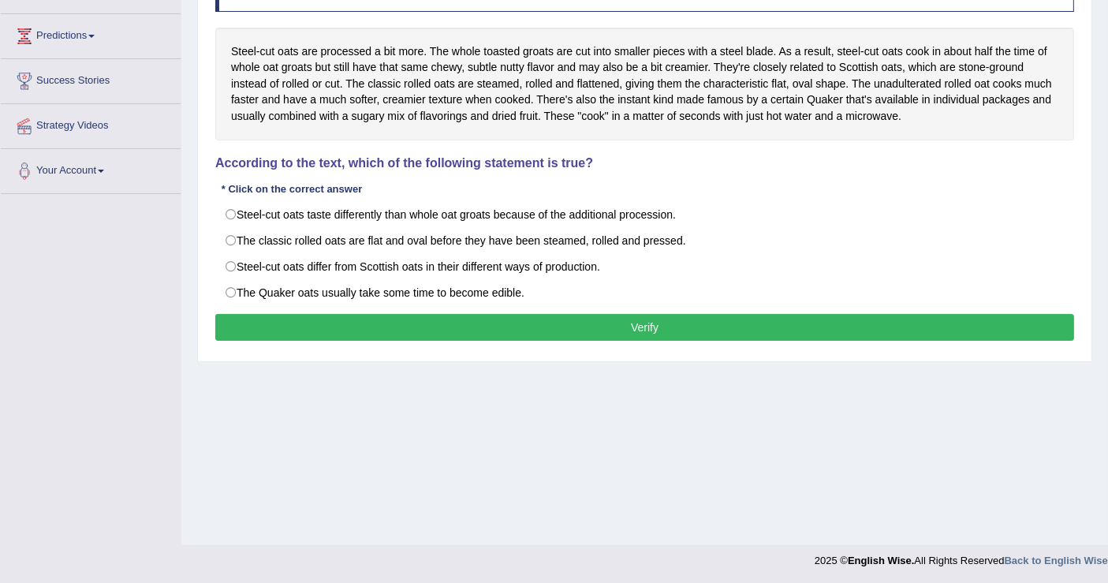
scroll to position [244, 0]
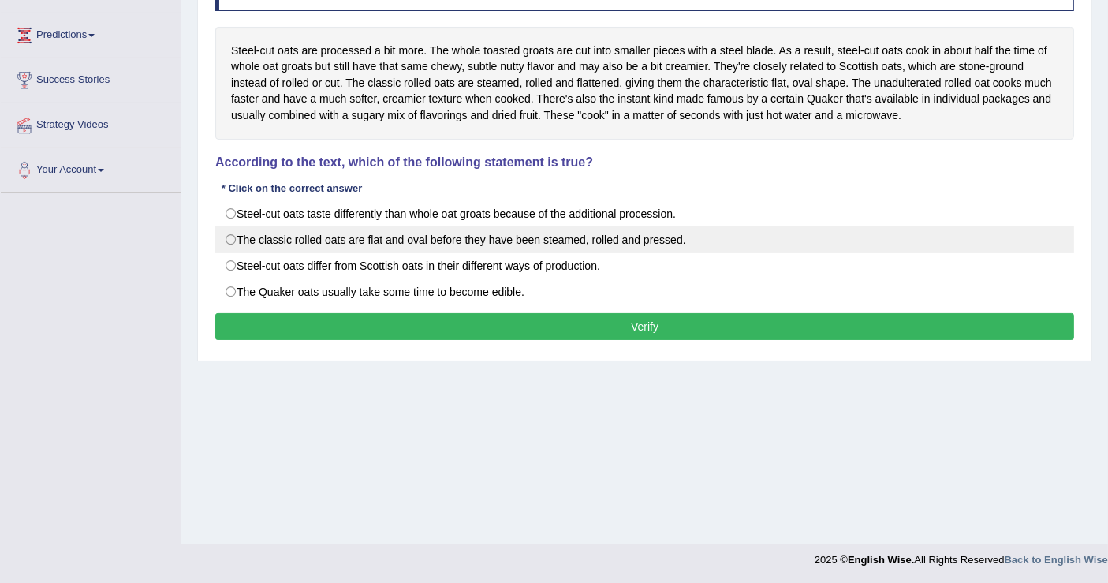
click at [229, 240] on label "The classic rolled oats are flat and oval before they have been steamed, rolled…" at bounding box center [644, 239] width 858 height 27
radio input "true"
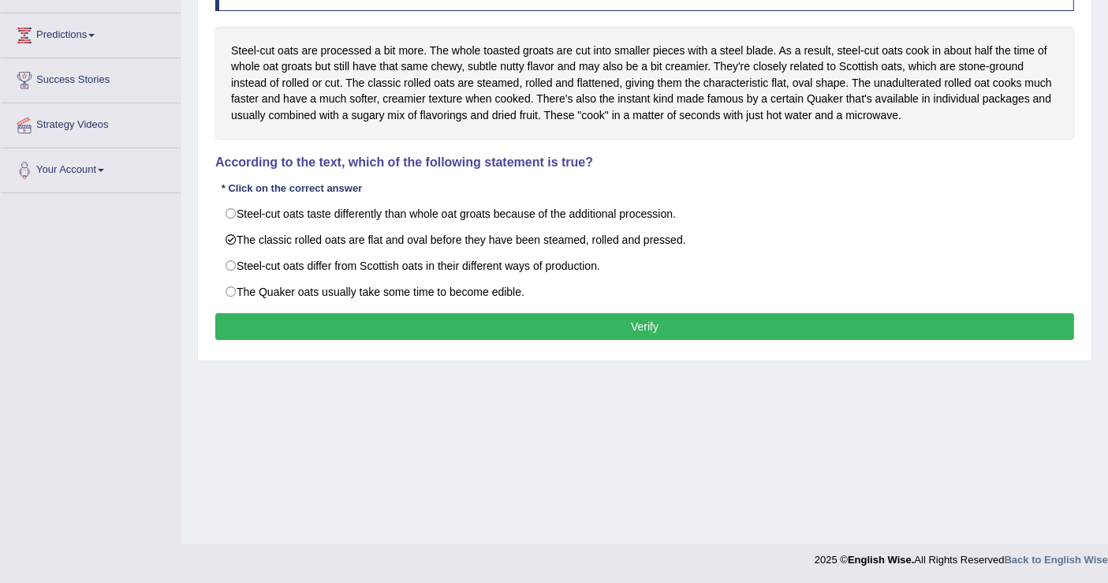
click at [589, 323] on button "Verify" at bounding box center [644, 326] width 858 height 27
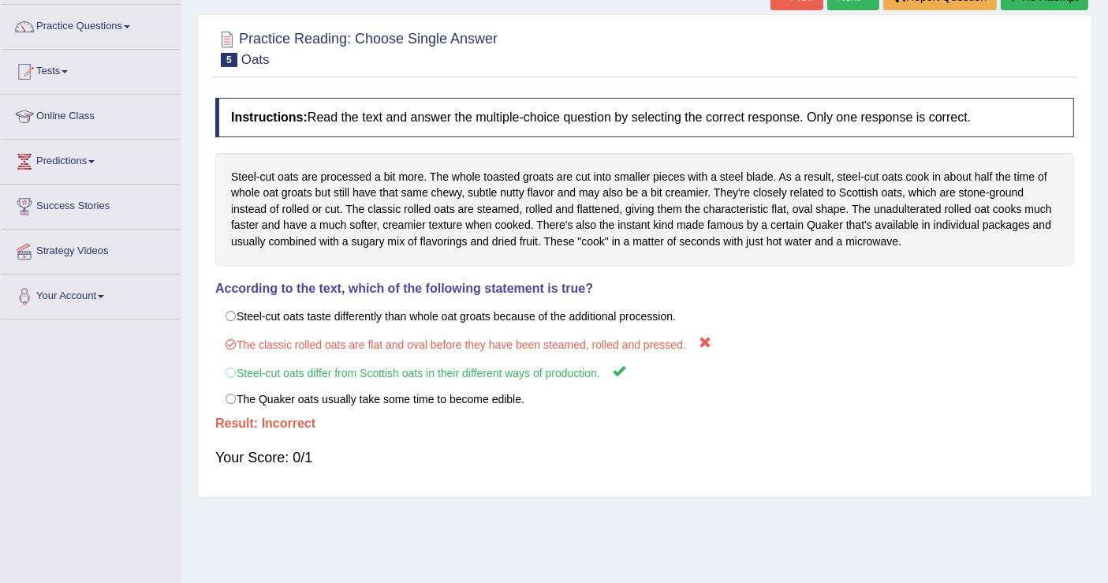
scroll to position [0, 0]
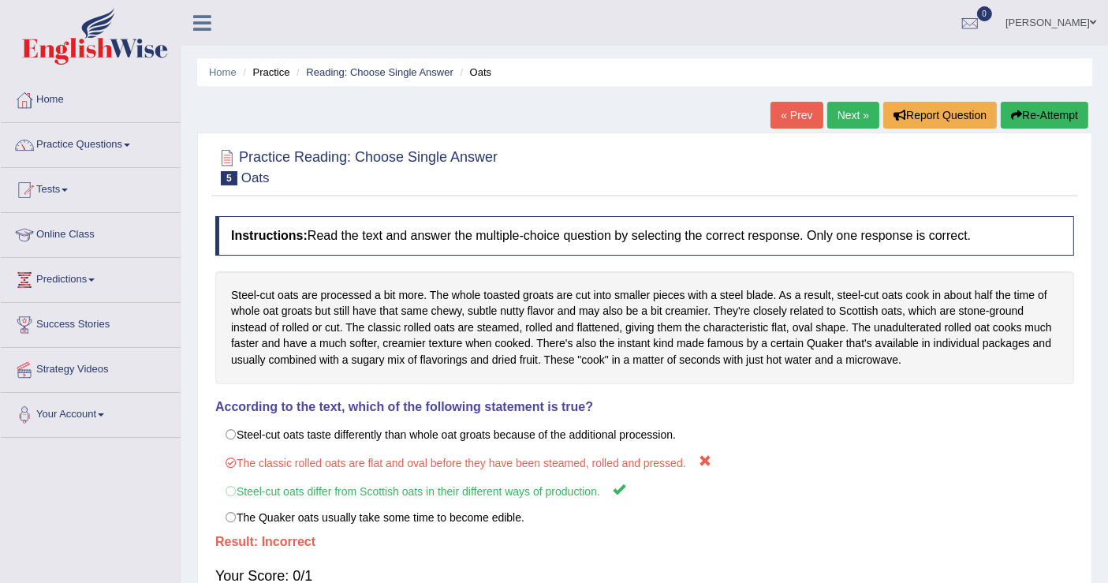
click at [1043, 112] on button "Re-Attempt" at bounding box center [1044, 115] width 88 height 27
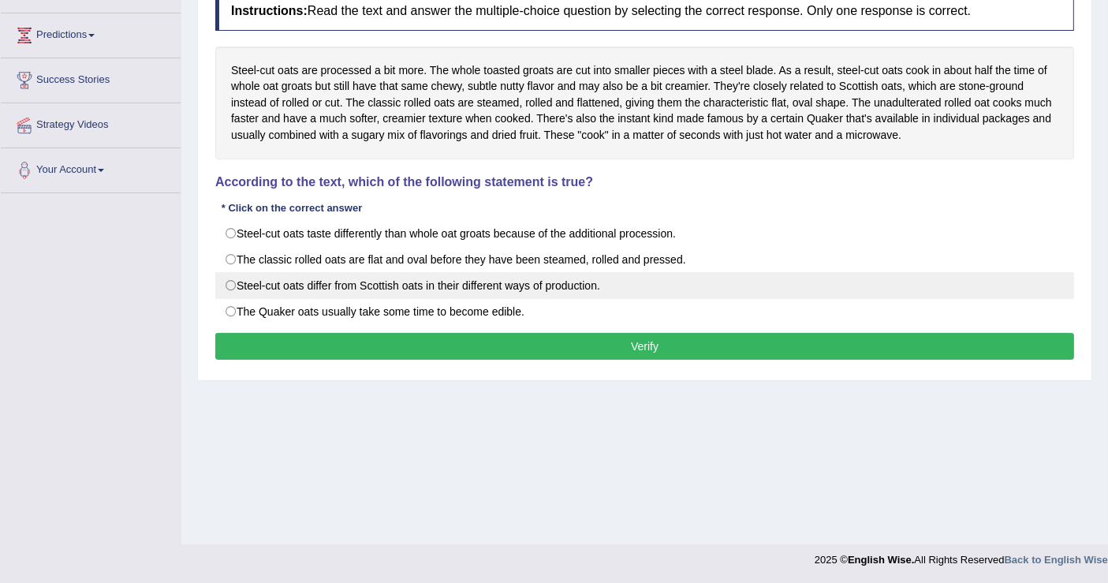
click at [234, 285] on label "Steel-cut oats differ from Scottish oats in their different ways of production." at bounding box center [644, 285] width 858 height 27
radio input "true"
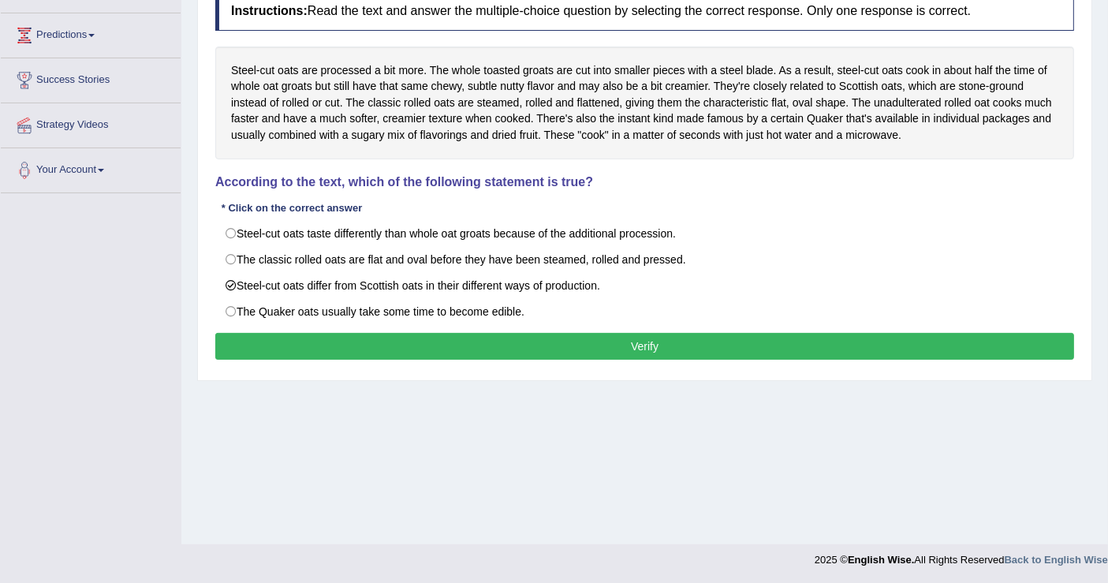
click at [661, 340] on button "Verify" at bounding box center [644, 346] width 858 height 27
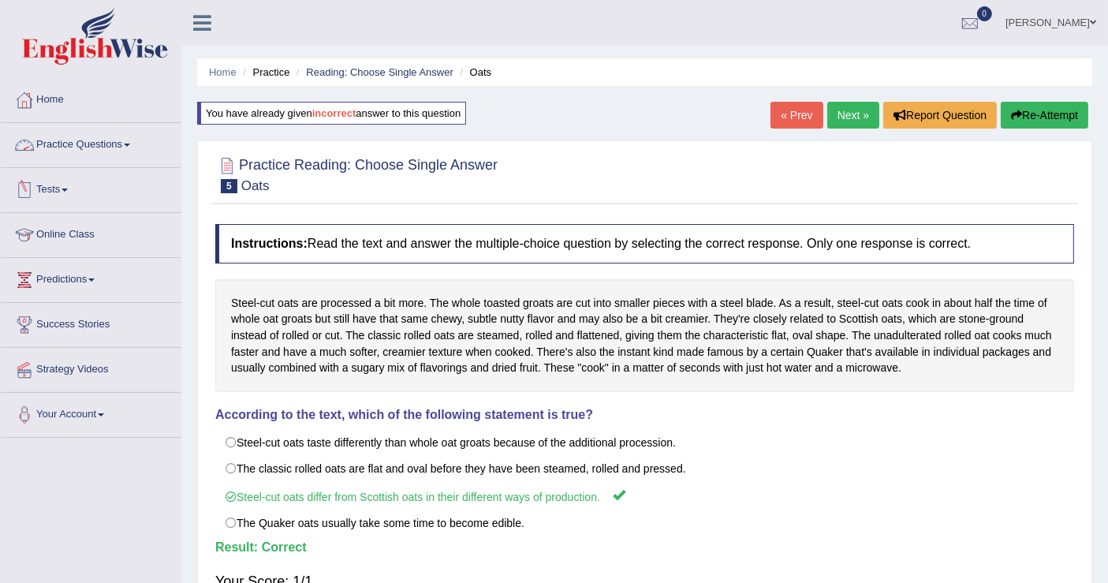
click at [102, 146] on link "Practice Questions" at bounding box center [91, 142] width 180 height 39
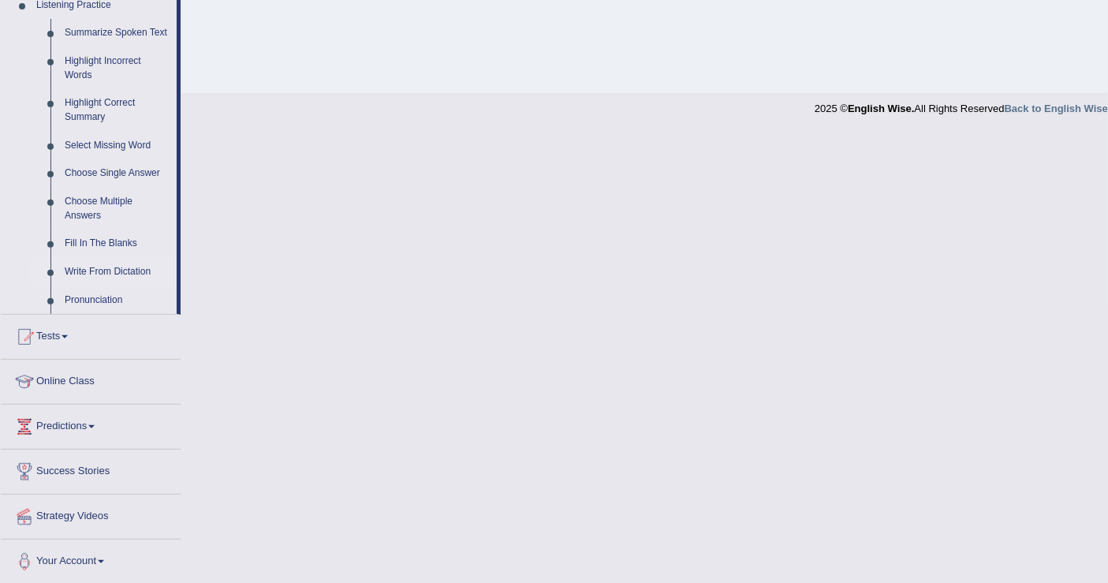
scroll to position [608, 0]
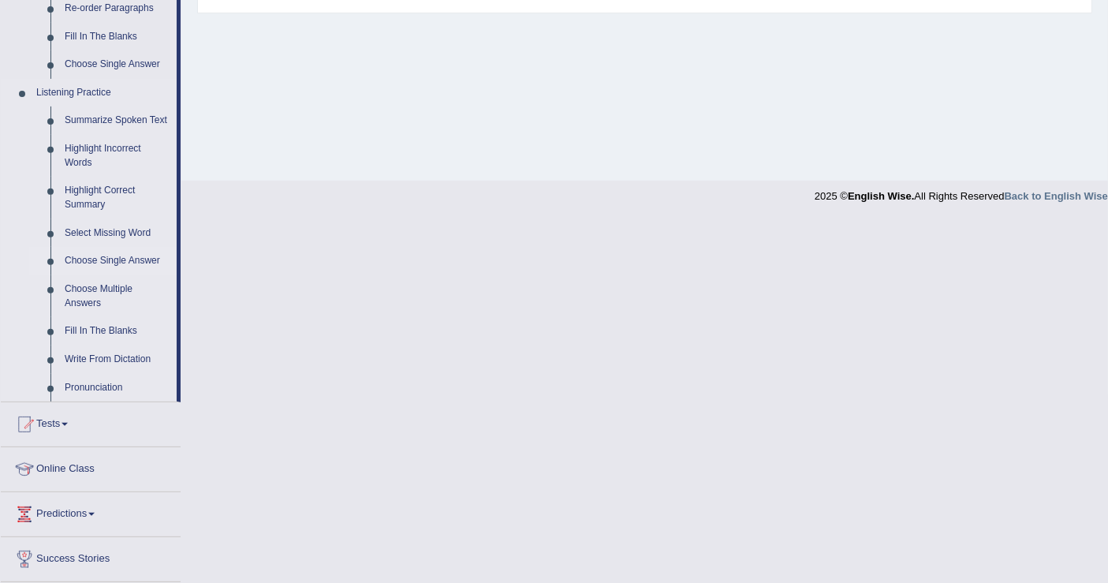
click at [126, 261] on link "Choose Single Answer" at bounding box center [117, 261] width 119 height 28
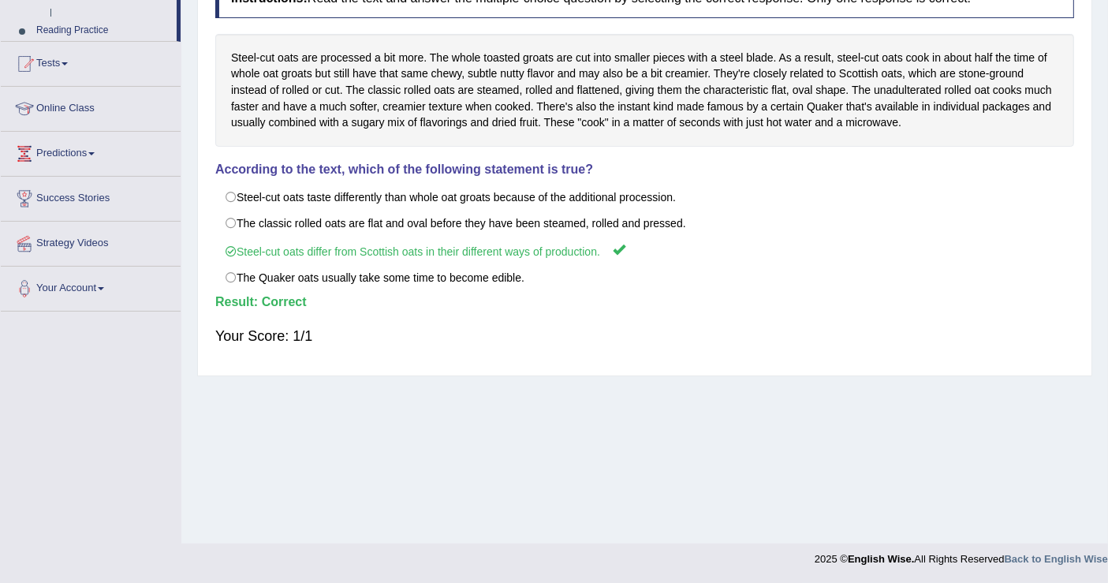
scroll to position [244, 0]
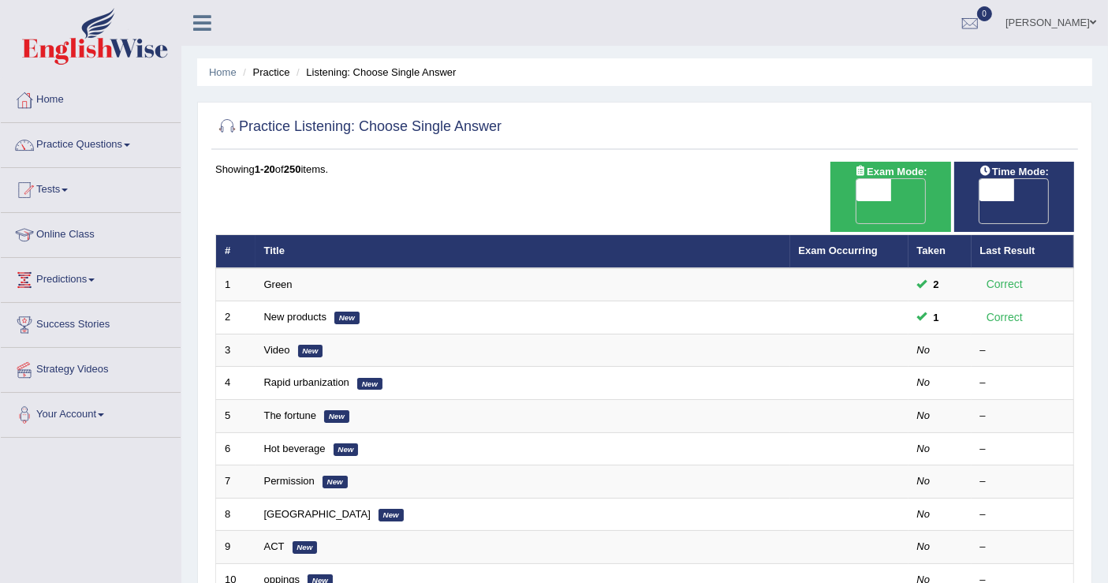
click at [1083, 13] on link "Wilson" at bounding box center [1050, 20] width 114 height 41
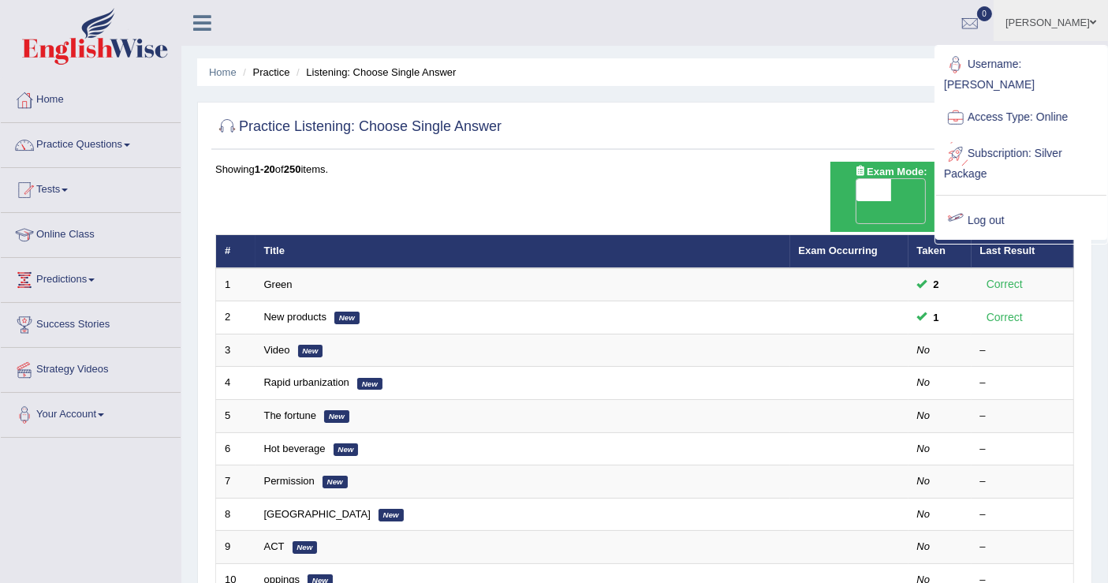
click at [980, 206] on link "Log out" at bounding box center [1021, 221] width 170 height 36
